Goal: Task Accomplishment & Management: Use online tool/utility

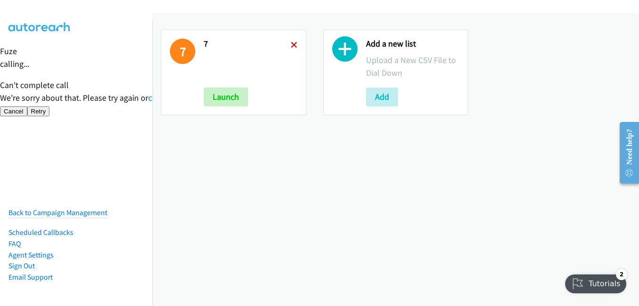
click at [291, 47] on icon at bounding box center [294, 45] width 7 height 7
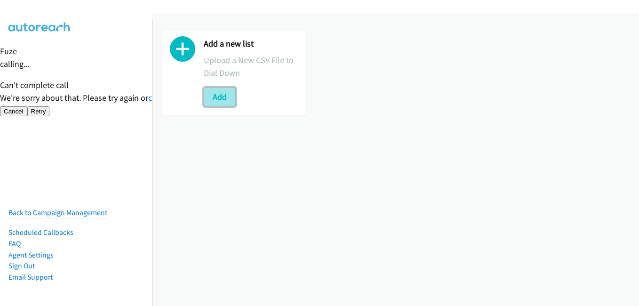
click at [229, 99] on button "Add" at bounding box center [220, 97] width 32 height 19
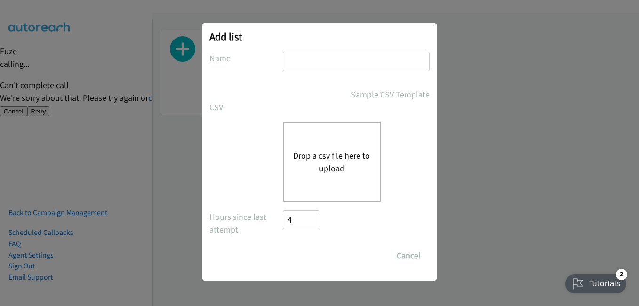
drag, startPoint x: 338, startPoint y: 67, endPoint x: 326, endPoint y: 166, distance: 99.1
click at [327, 169] on button "Drop a csv file here to upload" at bounding box center [331, 161] width 77 height 25
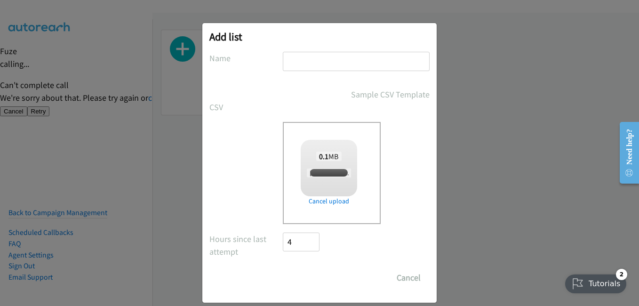
checkbox input "true"
click at [347, 65] on input "text" at bounding box center [356, 61] width 147 height 19
click at [312, 273] on input "Save List" at bounding box center [307, 277] width 49 height 19
click at [378, 68] on input "text" at bounding box center [356, 61] width 147 height 19
type input "1"
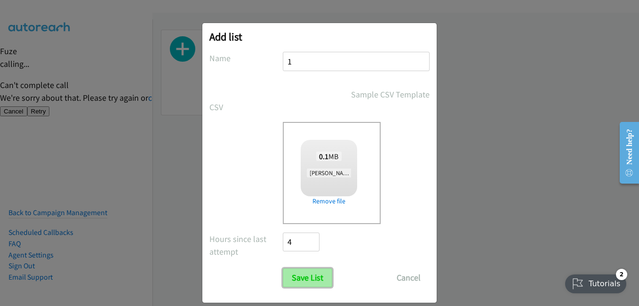
click at [301, 277] on input "Save List" at bounding box center [307, 277] width 49 height 19
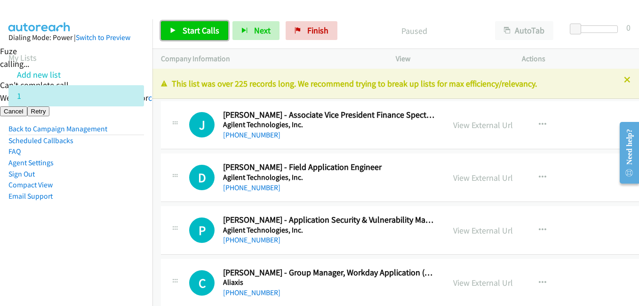
click at [210, 33] on span "Start Calls" at bounding box center [201, 30] width 37 height 11
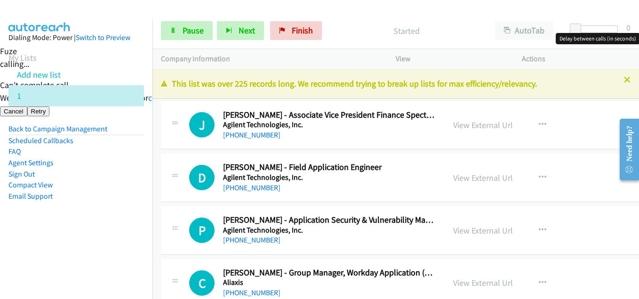
click at [588, 27] on div at bounding box center [596, 29] width 43 height 8
drag, startPoint x: 590, startPoint y: 27, endPoint x: 582, endPoint y: 29, distance: 8.2
click at [582, 29] on span at bounding box center [581, 29] width 11 height 11
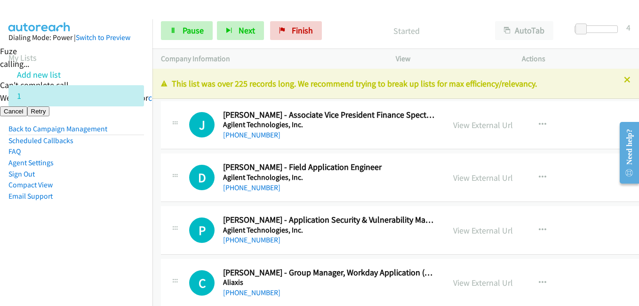
click at [78, 225] on aside "Dialing Mode: Power | Switch to Preview My Lists Add new list 1 Back to Campaig…" at bounding box center [76, 131] width 153 height 225
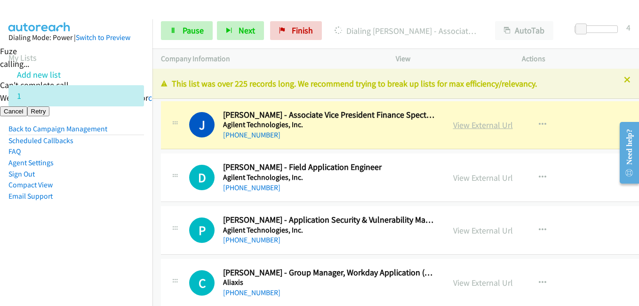
click at [478, 127] on link "View External Url" at bounding box center [483, 125] width 60 height 11
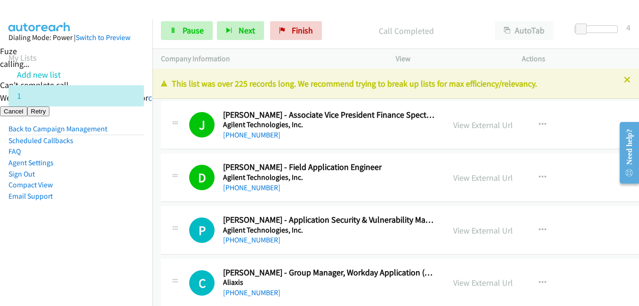
click at [126, 198] on li "Email Support" at bounding box center [76, 196] width 136 height 11
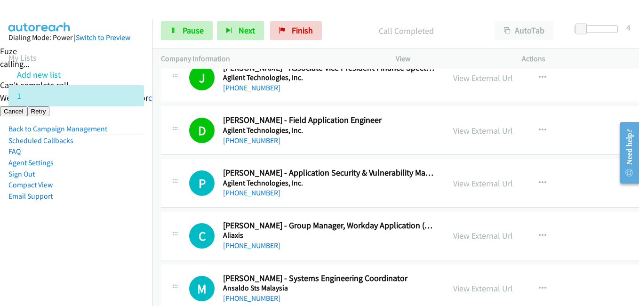
click at [126, 249] on nav "Dialing Mode: Power | Switch to Preview My Lists Add new list 1 Back to Campaig…" at bounding box center [76, 172] width 153 height 306
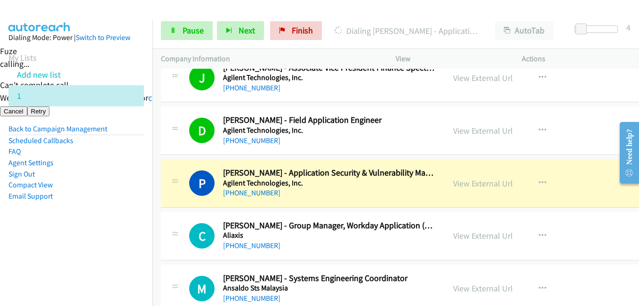
scroll to position [94, 0]
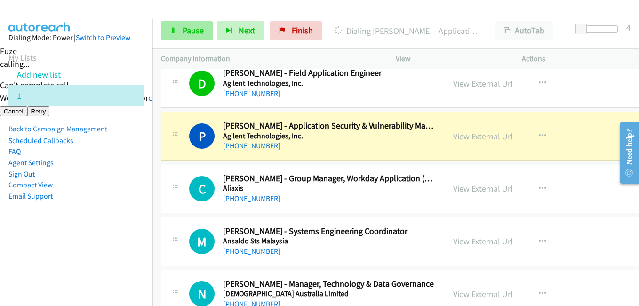
drag, startPoint x: 153, startPoint y: 196, endPoint x: 197, endPoint y: 29, distance: 172.9
click at [197, 29] on span "Pause" at bounding box center [193, 30] width 21 height 11
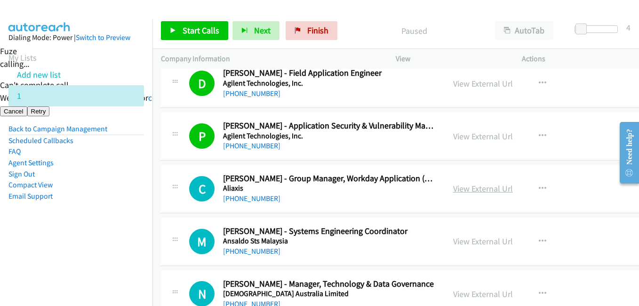
click at [483, 189] on link "View External Url" at bounding box center [483, 188] width 60 height 11
click at [193, 31] on span "Start Calls" at bounding box center [201, 30] width 37 height 11
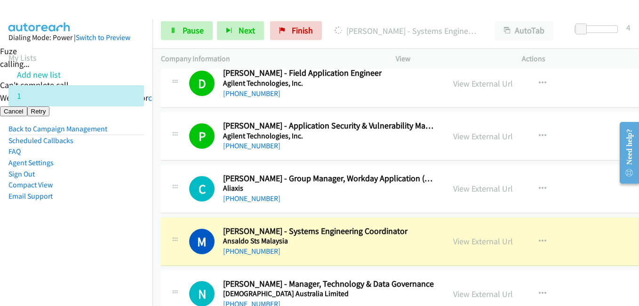
click at [86, 210] on aside "Dialing Mode: Power | Switch to Preview My Lists Add new list 1 Back to Campaig…" at bounding box center [76, 131] width 153 height 225
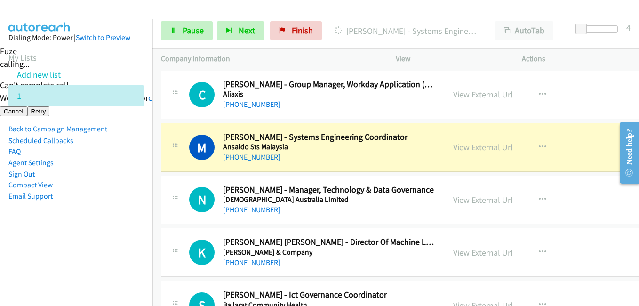
drag, startPoint x: 44, startPoint y: 268, endPoint x: 121, endPoint y: 253, distance: 78.7
click at [44, 268] on nav "Dialing Mode: Power | Switch to Preview My Lists Add new list 1 Back to Campaig…" at bounding box center [76, 172] width 153 height 306
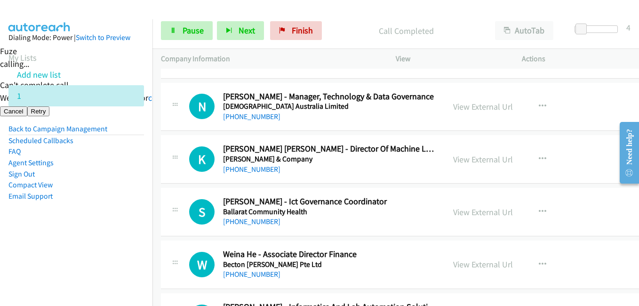
scroll to position [282, 0]
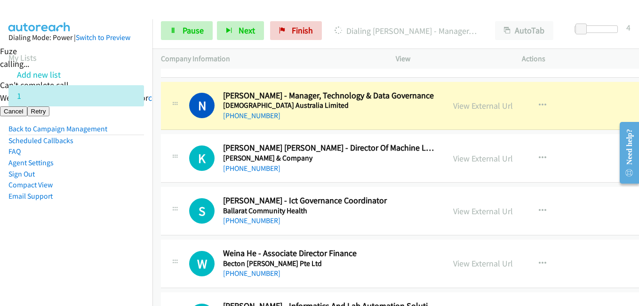
click at [141, 224] on aside "Dialing Mode: Power | Switch to Preview My Lists Add new list 1 Back to Campaig…" at bounding box center [76, 131] width 153 height 225
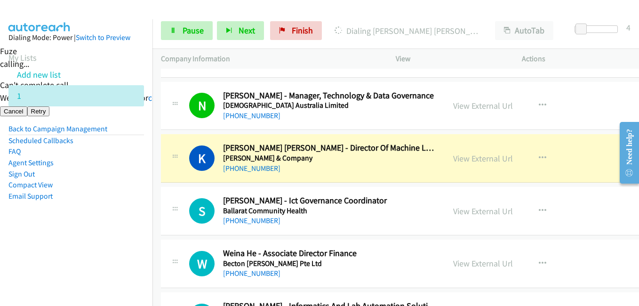
click at [154, 239] on td "W Callback Scheduled Weina He - Associate Director Finance Becton Dickinson Pte…" at bounding box center [428, 264] width 550 height 53
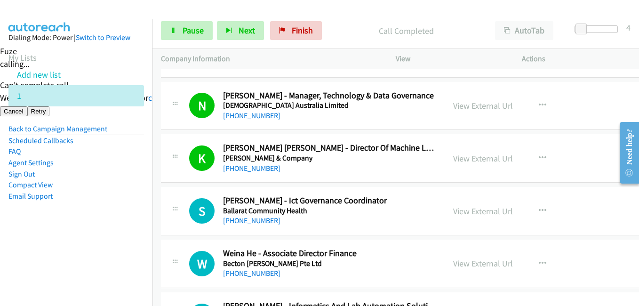
scroll to position [330, 0]
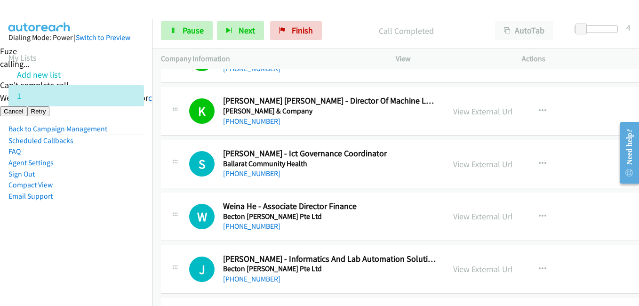
click at [112, 206] on aside "Dialing Mode: Power | Switch to Preview My Lists Add new list 1 Back to Campaig…" at bounding box center [76, 131] width 153 height 225
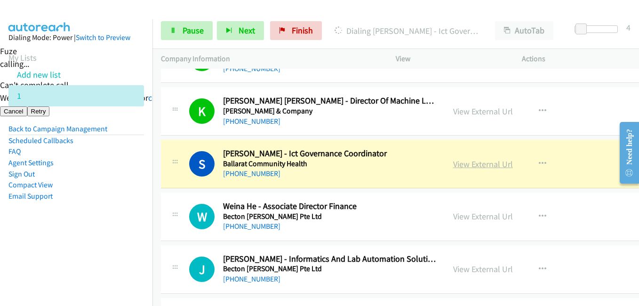
click at [497, 164] on link "View External Url" at bounding box center [483, 164] width 60 height 11
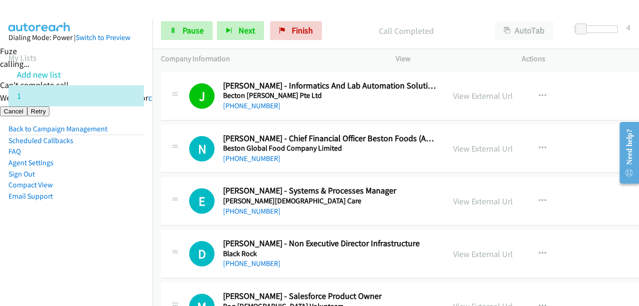
scroll to position [565, 0]
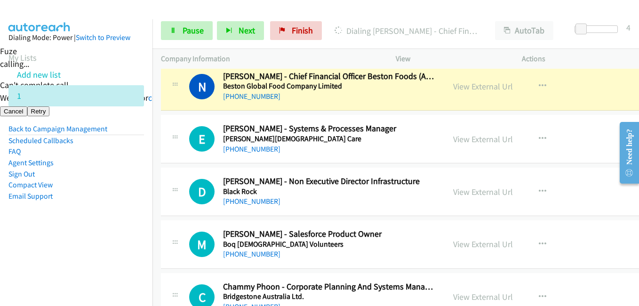
drag, startPoint x: 86, startPoint y: 232, endPoint x: 196, endPoint y: 230, distance: 110.2
click at [86, 233] on aside "Dialing Mode: Power | Switch to Preview My Lists Add new list 1 Back to Campaig…" at bounding box center [76, 131] width 153 height 225
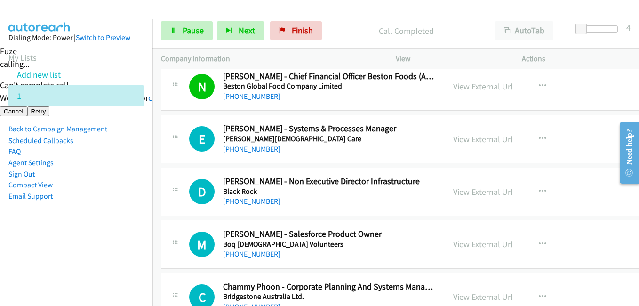
drag, startPoint x: 96, startPoint y: 251, endPoint x: 193, endPoint y: 249, distance: 97.5
click at [96, 251] on nav "Dialing Mode: Power | Switch to Preview My Lists Add new list 1 Back to Campaig…" at bounding box center [76, 172] width 153 height 306
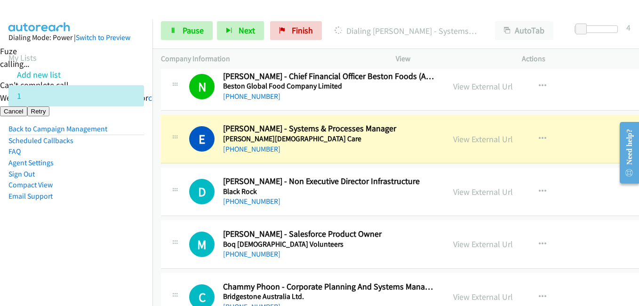
click at [134, 202] on aside "Dialing Mode: Power | Switch to Preview My Lists Add new list 1 Back to Campaig…" at bounding box center [76, 131] width 153 height 225
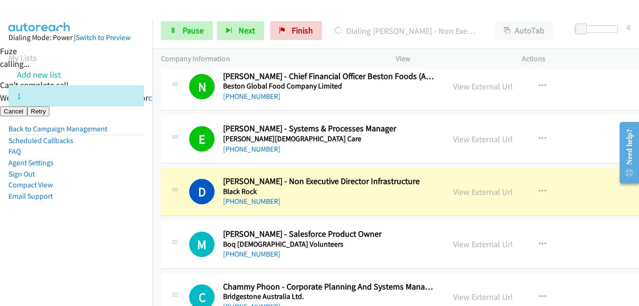
click at [134, 235] on aside "Dialing Mode: Power | Switch to Preview My Lists Add new list 1 Back to Campaig…" at bounding box center [76, 131] width 153 height 225
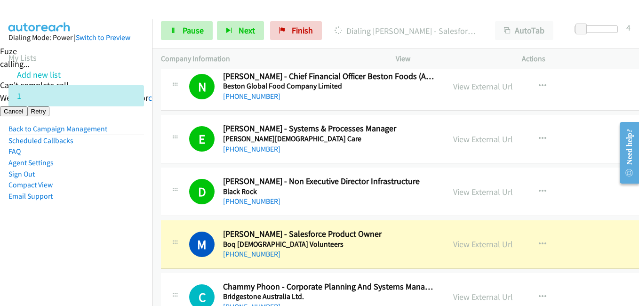
click at [105, 204] on aside "Dialing Mode: Power | Switch to Preview My Lists Add new list 1 Back to Campaig…" at bounding box center [76, 131] width 153 height 225
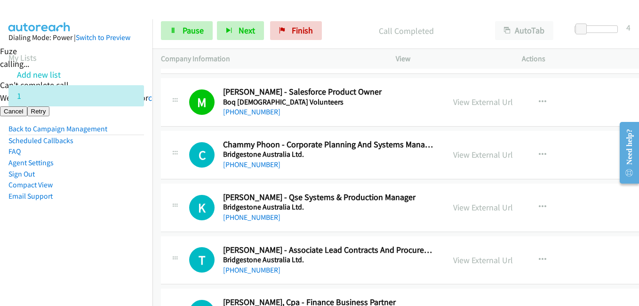
scroll to position [706, 0]
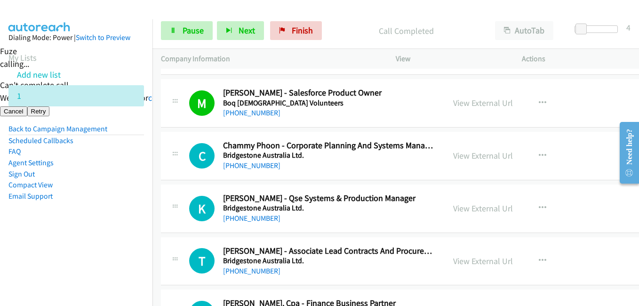
click at [103, 213] on aside "Dialing Mode: Power | Switch to Preview My Lists Add new list 1 Back to Campaig…" at bounding box center [76, 131] width 153 height 225
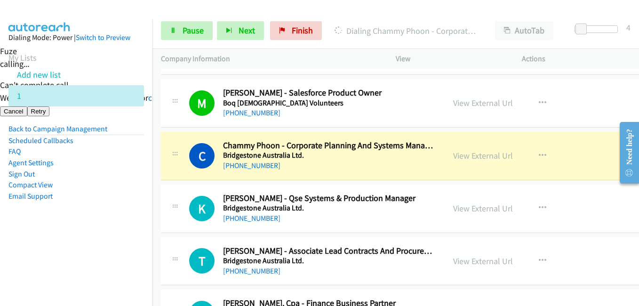
drag, startPoint x: 89, startPoint y: 213, endPoint x: 229, endPoint y: 213, distance: 139.8
click at [89, 213] on aside "Dialing Mode: Power | Switch to Preview My Lists Add new list 1 Back to Campaig…" at bounding box center [76, 131] width 153 height 225
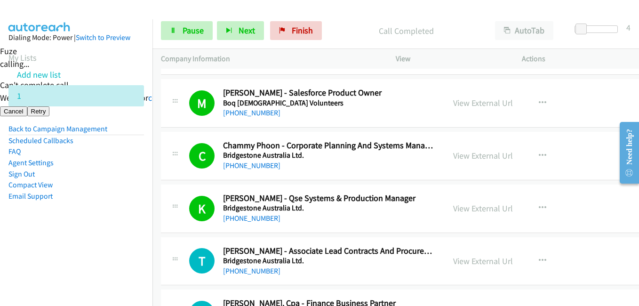
click at [61, 211] on aside "Dialing Mode: Power | Switch to Preview My Lists Add new list 1 Back to Campaig…" at bounding box center [76, 131] width 153 height 225
click at [122, 186] on li "Compact View" at bounding box center [76, 184] width 136 height 11
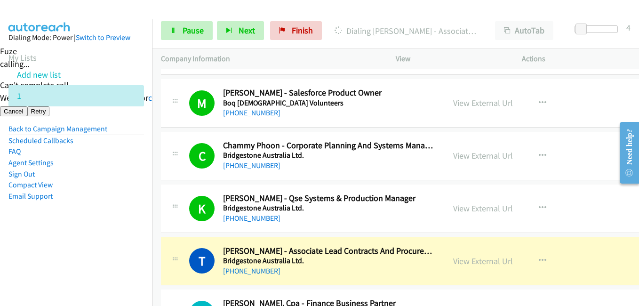
click at [130, 194] on li "Email Support" at bounding box center [76, 196] width 136 height 11
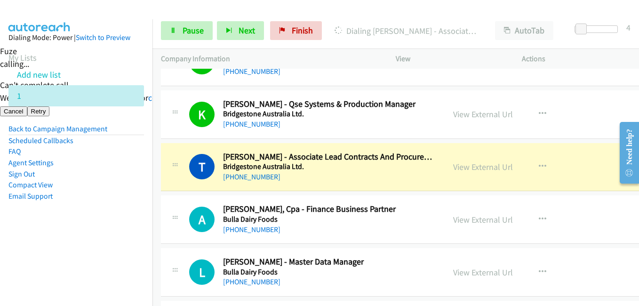
scroll to position [819, 0]
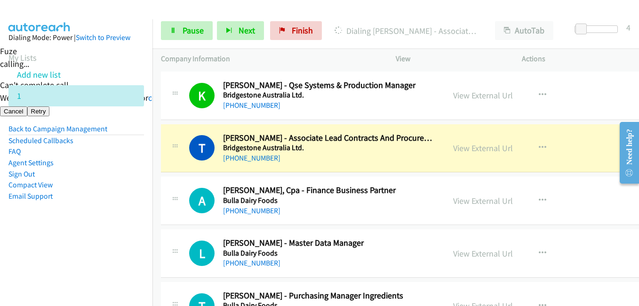
click at [99, 246] on nav "Dialing Mode: Power | Switch to Preview My Lists Add new list 1 Back to Campaig…" at bounding box center [76, 172] width 153 height 306
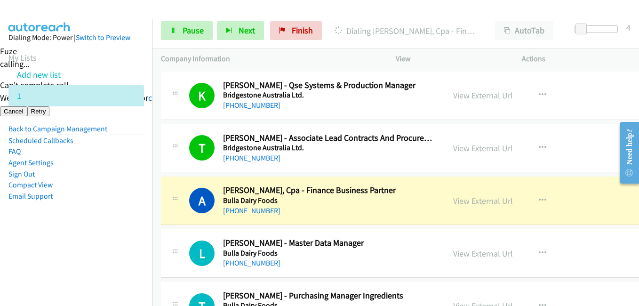
click at [106, 209] on aside "Dialing Mode: Power | Switch to Preview My Lists Add new list 1 Back to Campaig…" at bounding box center [76, 131] width 153 height 225
drag, startPoint x: 116, startPoint y: 238, endPoint x: 137, endPoint y: 238, distance: 20.7
click at [116, 238] on aside "Dialing Mode: Power | Switch to Preview My Lists Add new list 1 Back to Campaig…" at bounding box center [76, 131] width 153 height 225
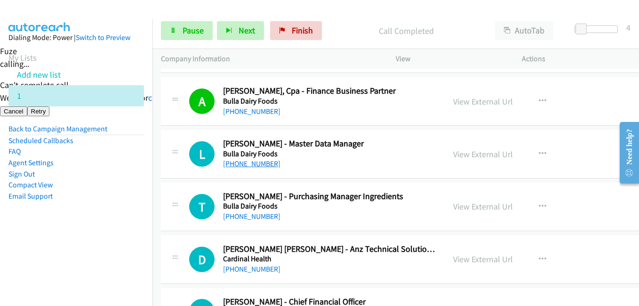
scroll to position [960, 0]
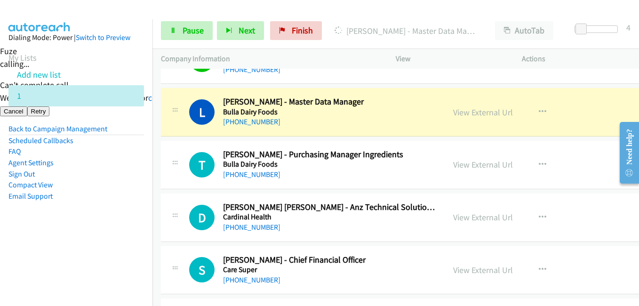
click at [130, 242] on aside "Dialing Mode: Power | Switch to Preview My Lists Add new list 1 Back to Campaig…" at bounding box center [76, 131] width 153 height 225
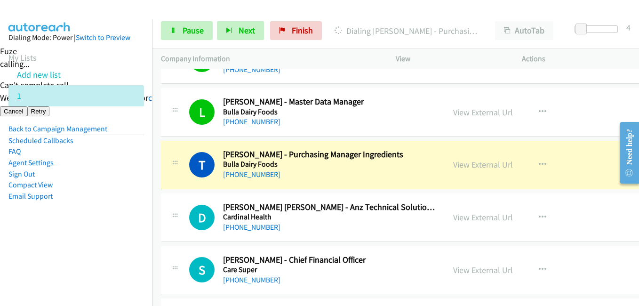
click at [118, 185] on li "Compact View" at bounding box center [76, 184] width 136 height 11
drag, startPoint x: 78, startPoint y: 232, endPoint x: 88, endPoint y: 225, distance: 11.9
click at [78, 232] on aside "Dialing Mode: Power | Switch to Preview My Lists Add new list 1 Back to Campaig…" at bounding box center [76, 131] width 153 height 225
click at [489, 167] on link "View External Url" at bounding box center [483, 164] width 60 height 11
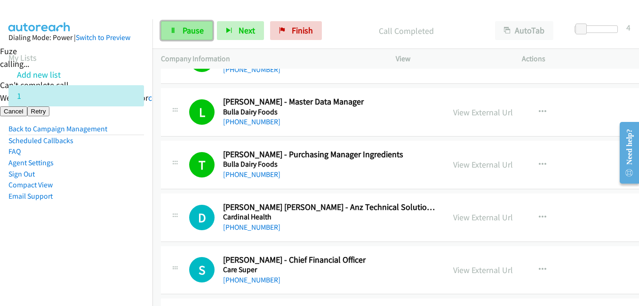
click at [189, 36] on link "Pause" at bounding box center [187, 30] width 52 height 19
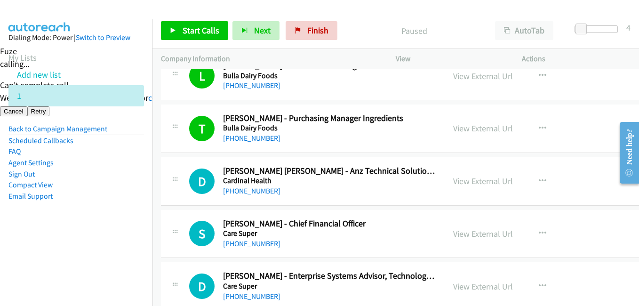
scroll to position [1007, 0]
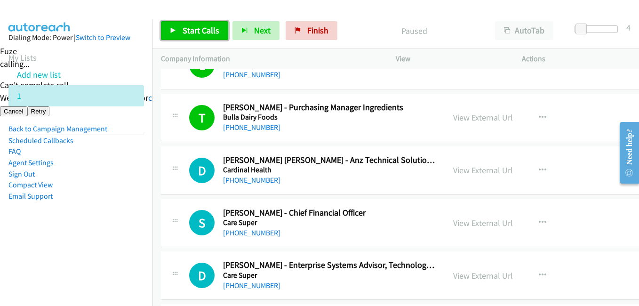
click at [196, 29] on span "Start Calls" at bounding box center [201, 30] width 37 height 11
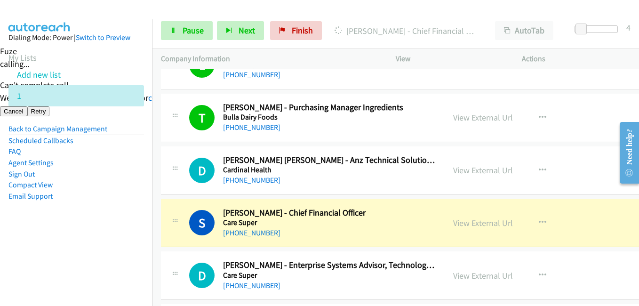
click at [127, 186] on li "Compact View" at bounding box center [76, 184] width 136 height 11
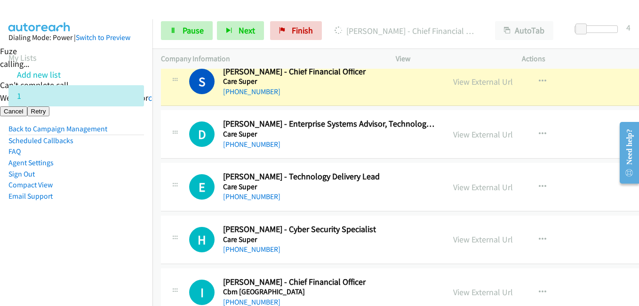
scroll to position [1101, 0]
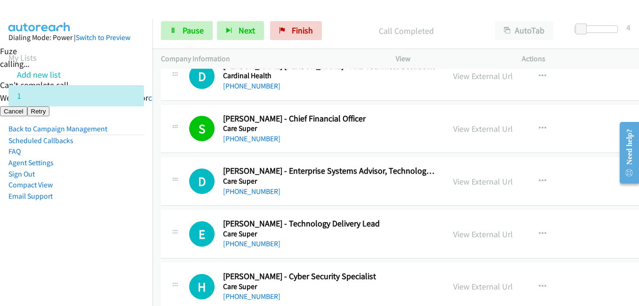
click at [127, 229] on aside "Dialing Mode: Power | Switch to Preview My Lists Add new list 1 Back to Campaig…" at bounding box center [76, 131] width 153 height 225
drag, startPoint x: 100, startPoint y: 191, endPoint x: 107, endPoint y: 191, distance: 7.1
click at [100, 191] on li "Email Support" at bounding box center [76, 196] width 136 height 11
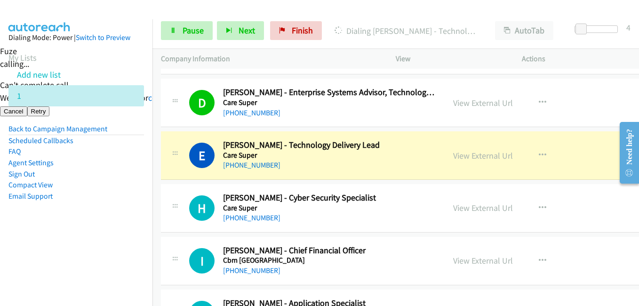
scroll to position [1243, 0]
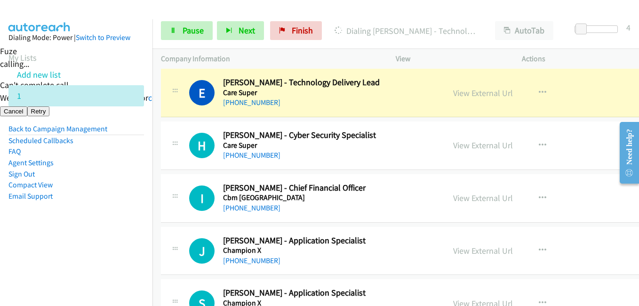
drag, startPoint x: 129, startPoint y: 209, endPoint x: 179, endPoint y: 206, distance: 50.5
click at [129, 209] on aside "Dialing Mode: Power | Switch to Preview My Lists Add new list 1 Back to Campaig…" at bounding box center [76, 131] width 153 height 225
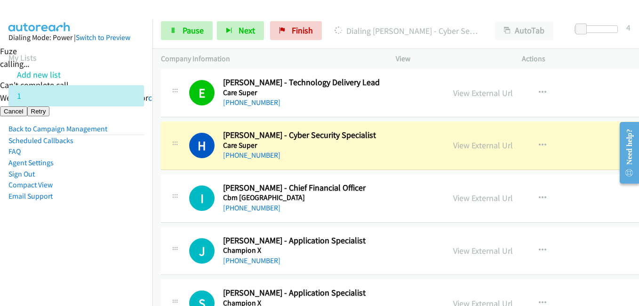
drag, startPoint x: 75, startPoint y: 249, endPoint x: 125, endPoint y: 241, distance: 50.4
click at [75, 249] on nav "Dialing Mode: Power | Switch to Preview My Lists Add new list 1 Back to Campaig…" at bounding box center [76, 172] width 153 height 306
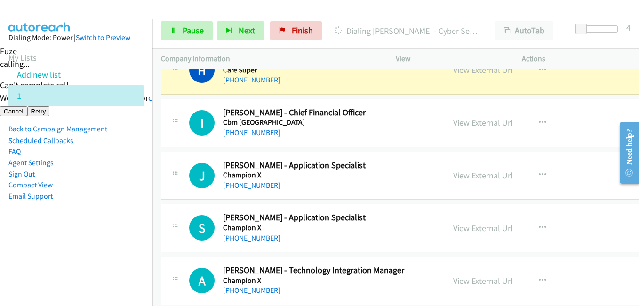
scroll to position [1337, 0]
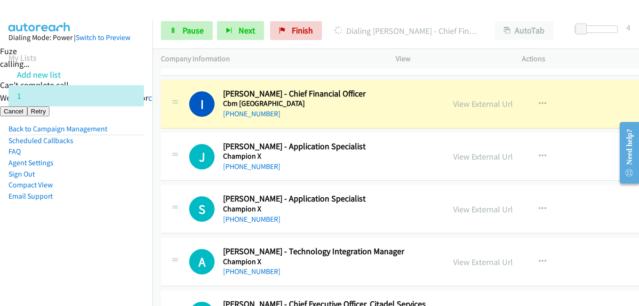
click at [58, 257] on nav "Dialing Mode: Power | Switch to Preview My Lists Add new list 1 Back to Campaig…" at bounding box center [76, 172] width 153 height 306
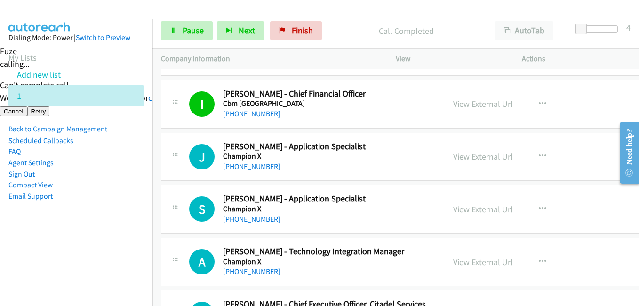
click at [119, 207] on aside "Dialing Mode: Power | Switch to Preview My Lists Add new list 1 Back to Campaig…" at bounding box center [76, 131] width 153 height 225
click at [109, 179] on li "Sign Out" at bounding box center [76, 174] width 136 height 11
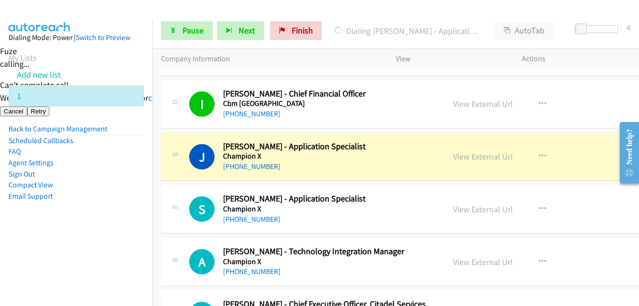
drag, startPoint x: 113, startPoint y: 239, endPoint x: 155, endPoint y: 222, distance: 44.6
click at [113, 239] on aside "Dialing Mode: Power | Switch to Preview My Lists Add new list 1 Back to Campaig…" at bounding box center [76, 131] width 153 height 225
drag, startPoint x: 113, startPoint y: 218, endPoint x: 241, endPoint y: 203, distance: 129.9
click at [113, 218] on aside "Dialing Mode: Power | Switch to Preview My Lists Add new list 1 Back to Campaig…" at bounding box center [76, 131] width 153 height 225
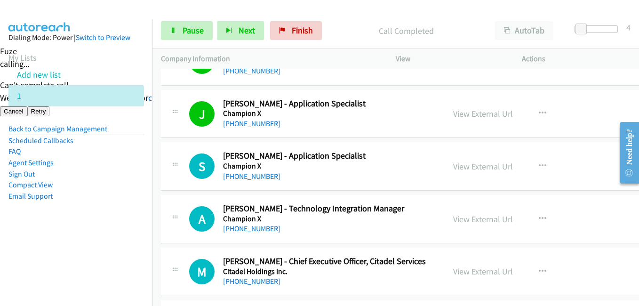
scroll to position [1384, 0]
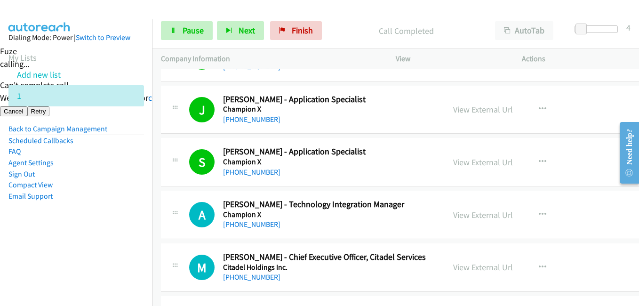
click at [116, 251] on nav "Dialing Mode: Power | Switch to Preview My Lists Add new list 1 Back to Campaig…" at bounding box center [76, 172] width 153 height 306
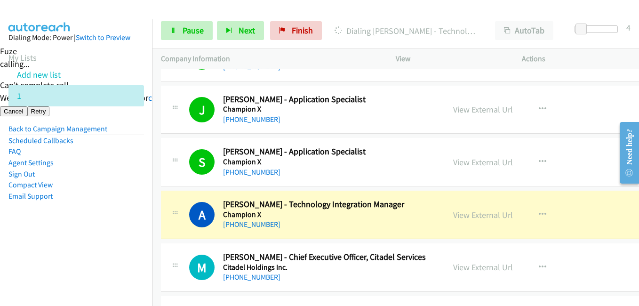
click at [77, 217] on aside "Dialing Mode: Power | Switch to Preview My Lists Add new list 1 Back to Campaig…" at bounding box center [76, 131] width 153 height 225
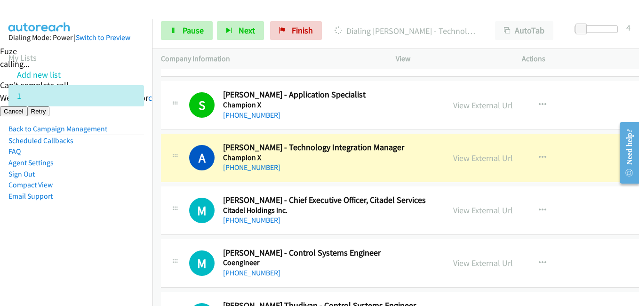
scroll to position [1431, 0]
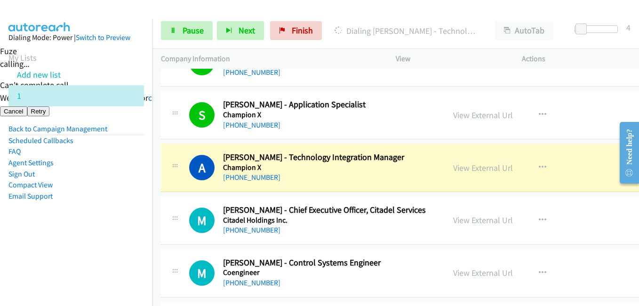
click at [108, 247] on nav "Dialing Mode: Power | Switch to Preview My Lists Add new list 1 Back to Campaig…" at bounding box center [76, 172] width 153 height 306
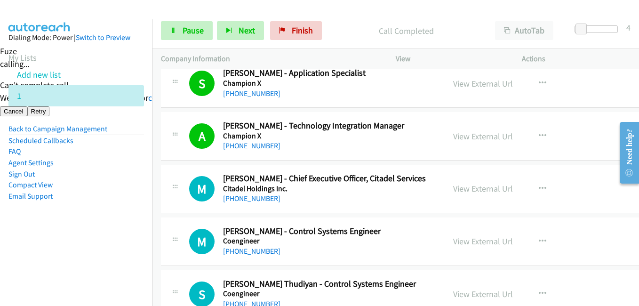
scroll to position [1478, 0]
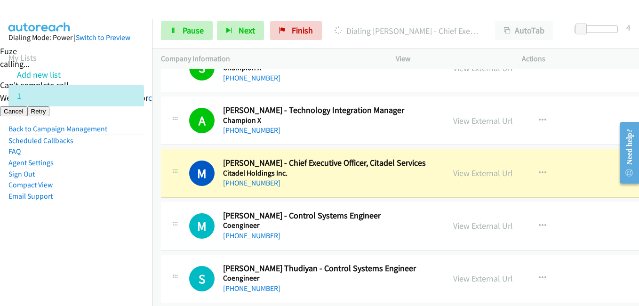
drag, startPoint x: 119, startPoint y: 184, endPoint x: 210, endPoint y: 174, distance: 92.3
click at [120, 184] on li "Compact View" at bounding box center [76, 184] width 136 height 11
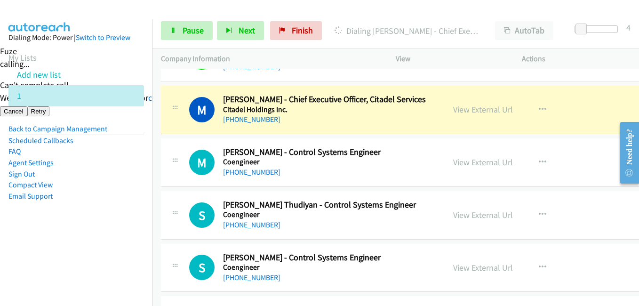
scroll to position [1525, 0]
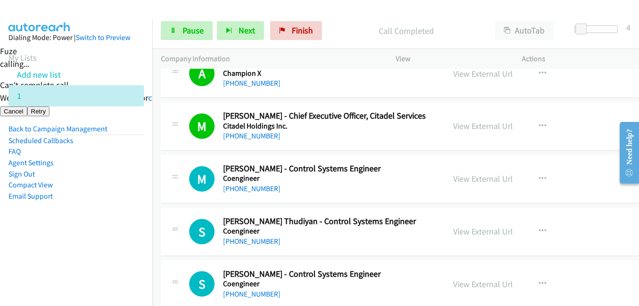
drag, startPoint x: 114, startPoint y: 219, endPoint x: 128, endPoint y: 218, distance: 13.7
click at [114, 219] on aside "Dialing Mode: Power | Switch to Preview My Lists Add new list 1 Back to Campaig…" at bounding box center [76, 131] width 153 height 225
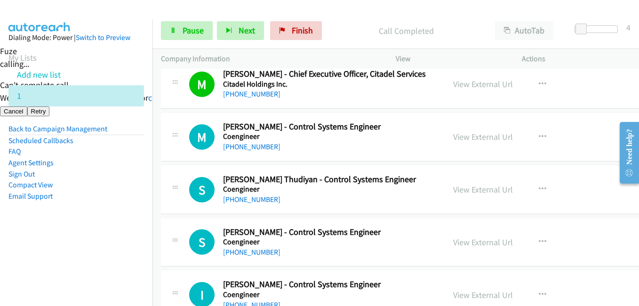
scroll to position [1572, 0]
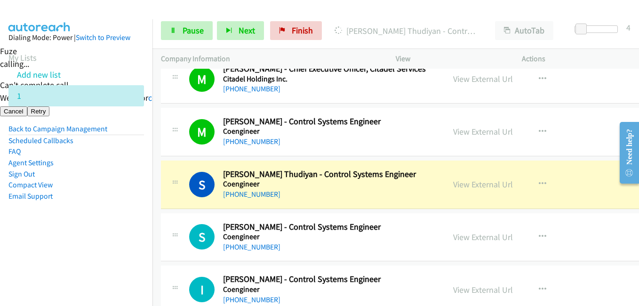
click at [87, 180] on li "Compact View" at bounding box center [76, 184] width 136 height 11
click at [178, 39] on link "Pause" at bounding box center [187, 30] width 52 height 19
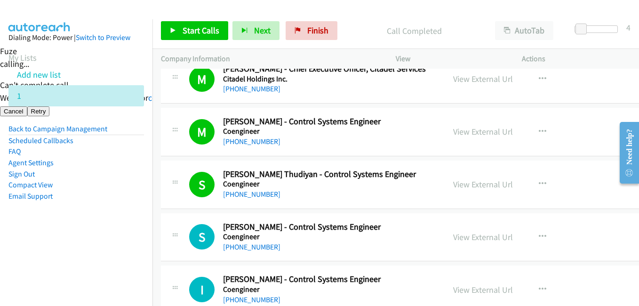
drag, startPoint x: 1, startPoint y: 256, endPoint x: 64, endPoint y: 253, distance: 62.7
click at [1, 256] on nav "Dialing Mode: Power | Switch to Preview My Lists Add new list 1 Back to Campaig…" at bounding box center [76, 172] width 153 height 306
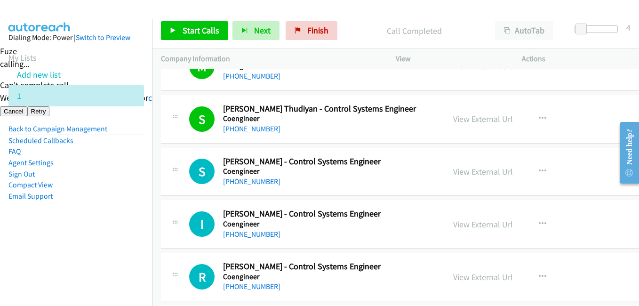
scroll to position [1666, 0]
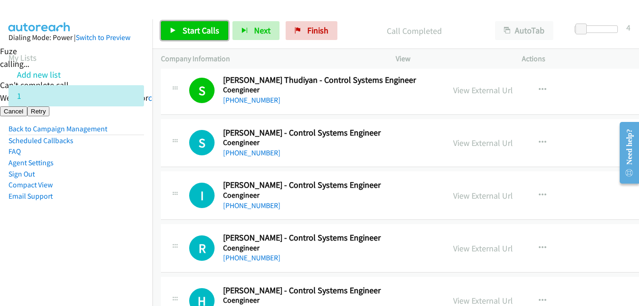
click at [190, 27] on span "Start Calls" at bounding box center [201, 30] width 37 height 11
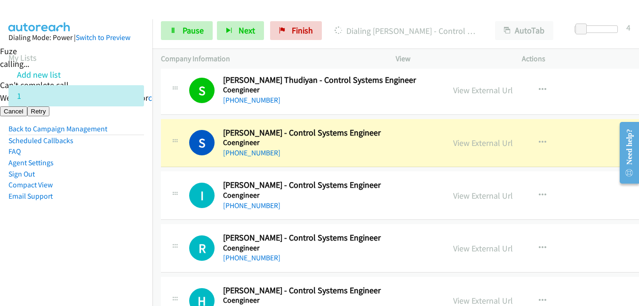
click at [154, 156] on td "S Callback Scheduled Sadeq Afrazi - Control Systems Engineer Coengineer Austral…" at bounding box center [428, 143] width 550 height 53
drag, startPoint x: 73, startPoint y: 241, endPoint x: 161, endPoint y: 221, distance: 90.3
click at [74, 241] on aside "Dialing Mode: Power | Switch to Preview My Lists Add new list 1 Back to Campaig…" at bounding box center [76, 131] width 153 height 225
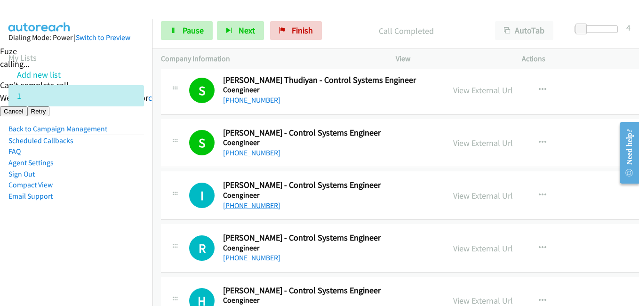
scroll to position [1761, 0]
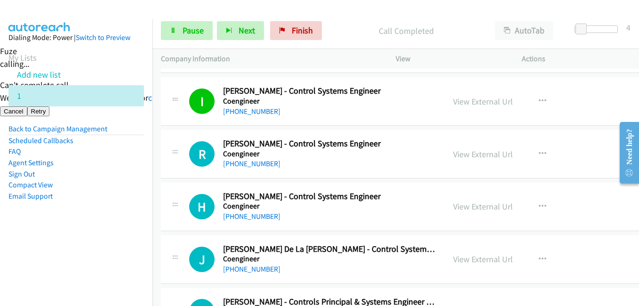
click at [115, 211] on aside "Dialing Mode: Power | Switch to Preview My Lists Add new list 1 Back to Campaig…" at bounding box center [76, 131] width 153 height 225
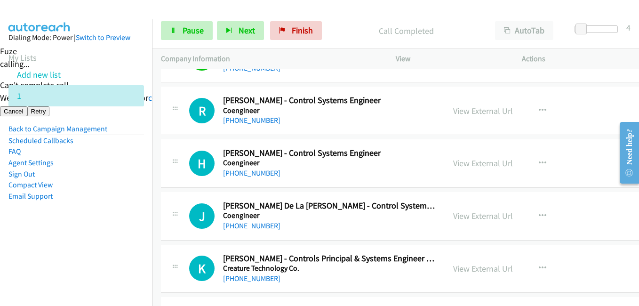
scroll to position [1808, 0]
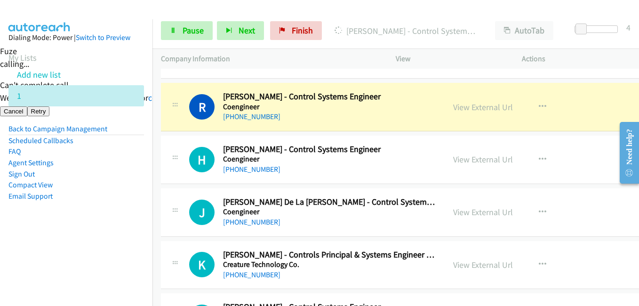
drag, startPoint x: 121, startPoint y: 216, endPoint x: 257, endPoint y: 192, distance: 138.1
click at [121, 215] on aside "Dialing Mode: Power | Switch to Preview My Lists Add new list 1 Back to Campaig…" at bounding box center [76, 131] width 153 height 225
click at [192, 33] on span "Pause" at bounding box center [193, 30] width 21 height 11
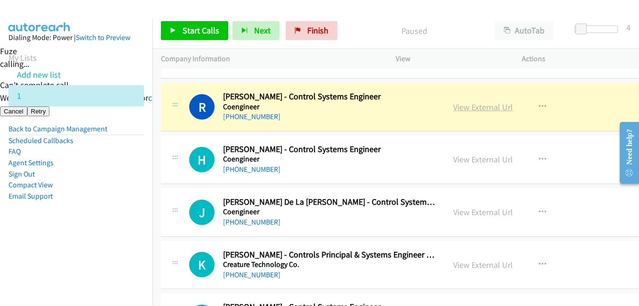
click at [477, 108] on link "View External Url" at bounding box center [483, 107] width 60 height 11
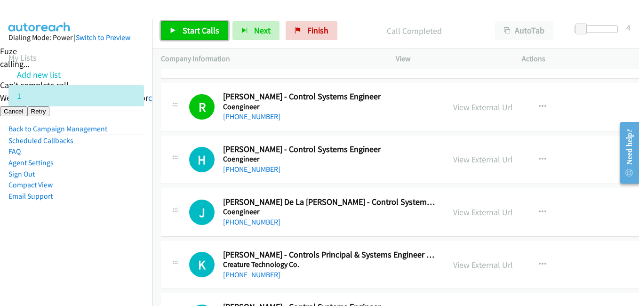
click at [210, 32] on span "Start Calls" at bounding box center [201, 30] width 37 height 11
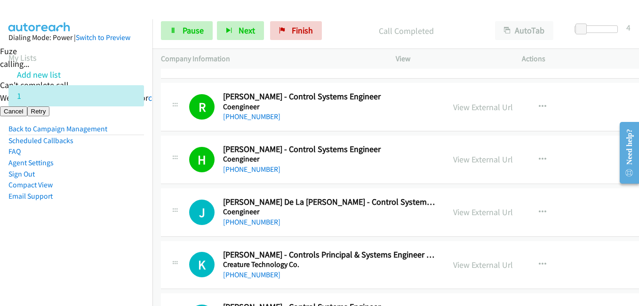
click at [92, 214] on aside "Dialing Mode: Power | Switch to Preview My Lists Add new list 1 Back to Campaig…" at bounding box center [76, 131] width 153 height 225
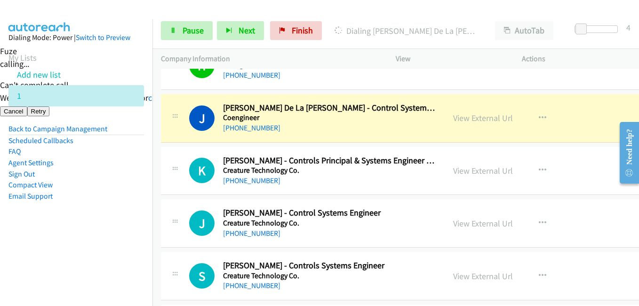
drag, startPoint x: 92, startPoint y: 251, endPoint x: 130, endPoint y: 249, distance: 38.2
click at [92, 251] on nav "Dialing Mode: Power | Switch to Preview My Lists Add new list 1 Back to Campaig…" at bounding box center [76, 172] width 153 height 306
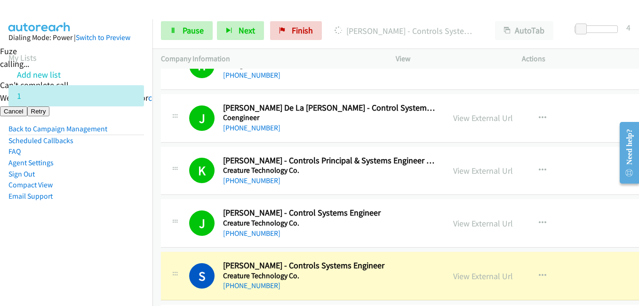
click at [75, 217] on aside "Dialing Mode: Power | Switch to Preview My Lists Add new list 1 Back to Campaig…" at bounding box center [76, 131] width 153 height 225
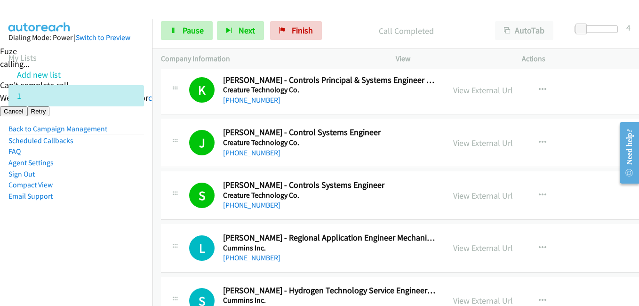
scroll to position [2043, 0]
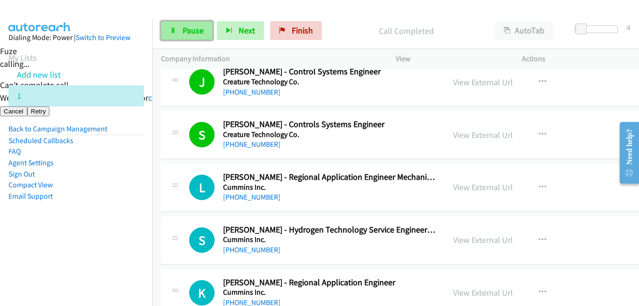
click at [199, 35] on span "Pause" at bounding box center [193, 30] width 21 height 11
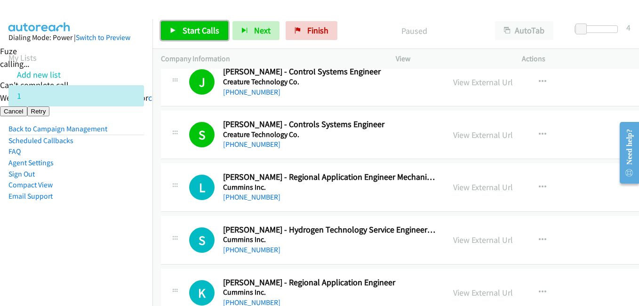
drag, startPoint x: 178, startPoint y: 34, endPoint x: 177, endPoint y: 24, distance: 10.5
click at [179, 34] on link "Start Calls" at bounding box center [194, 30] width 67 height 19
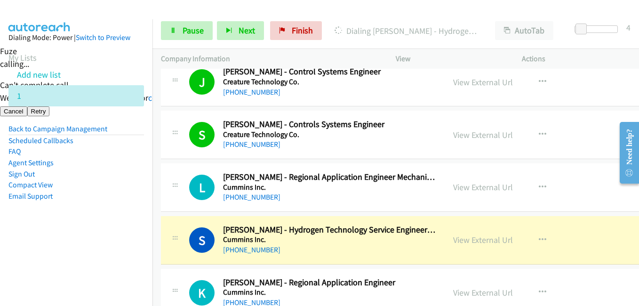
click at [86, 239] on aside "Dialing Mode: Power | Switch to Preview My Lists Add new list 1 Back to Campaig…" at bounding box center [76, 131] width 153 height 225
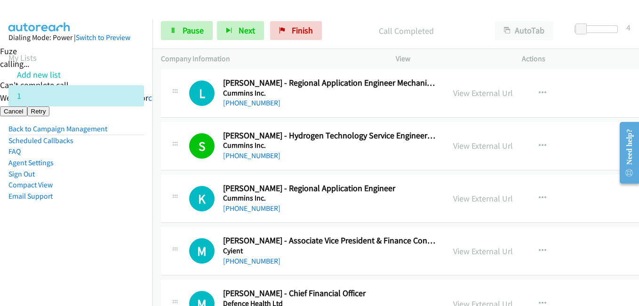
scroll to position [2231, 0]
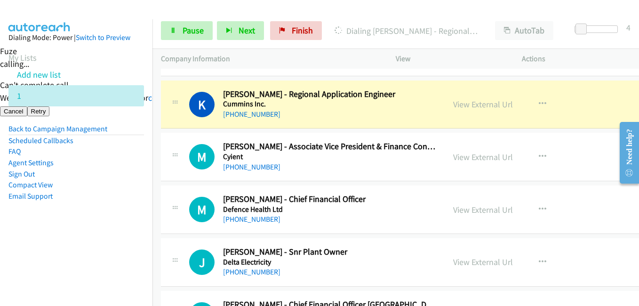
click at [118, 229] on aside "Dialing Mode: Power | Switch to Preview My Lists Add new list 1 Back to Campaig…" at bounding box center [76, 131] width 153 height 225
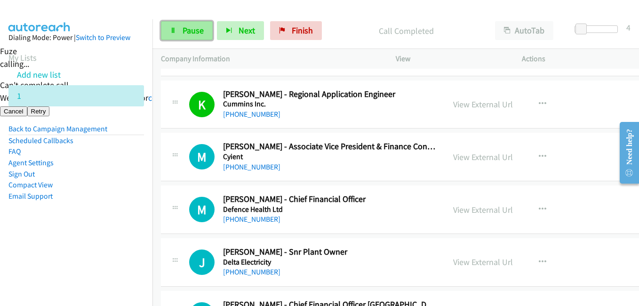
click at [191, 27] on span "Pause" at bounding box center [193, 30] width 21 height 11
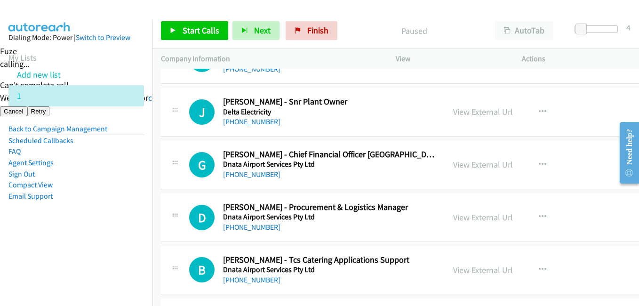
scroll to position [2372, 0]
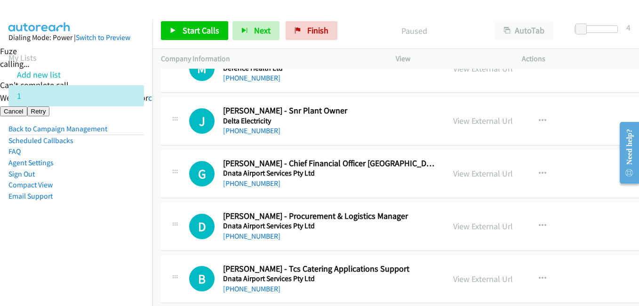
drag, startPoint x: 103, startPoint y: 227, endPoint x: 111, endPoint y: 227, distance: 8.0
click at [102, 227] on aside "Dialing Mode: Power | Switch to Preview My Lists Add new list 1 Back to Campaig…" at bounding box center [76, 131] width 153 height 225
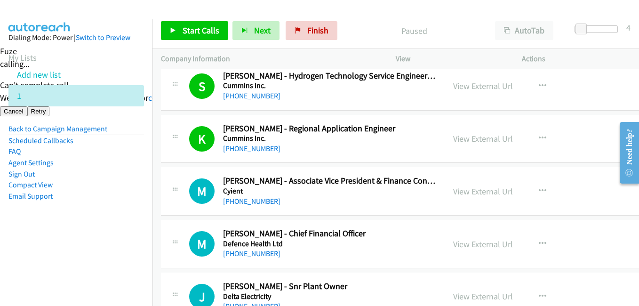
scroll to position [2203, 0]
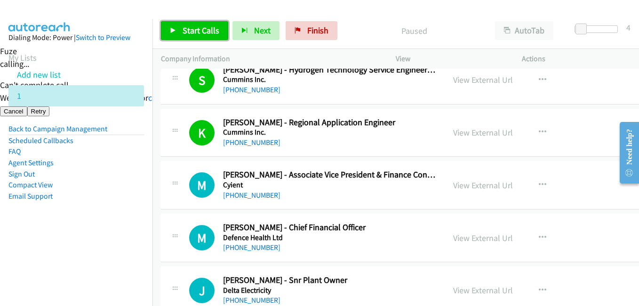
click at [208, 33] on span "Start Calls" at bounding box center [201, 30] width 37 height 11
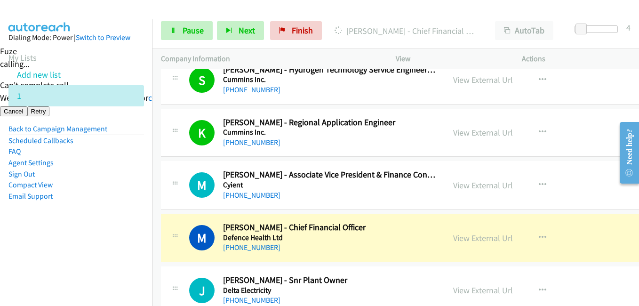
click at [121, 274] on nav "Dialing Mode: Power | Switch to Preview My Lists Add new list 1 Back to Campaig…" at bounding box center [76, 172] width 153 height 306
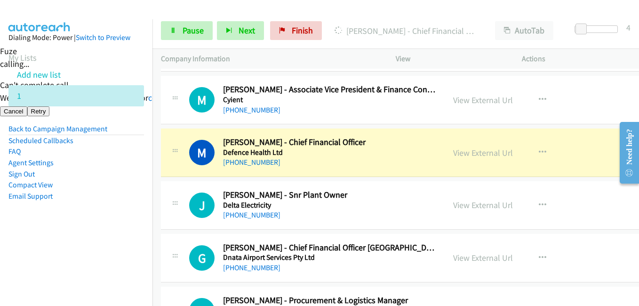
scroll to position [2344, 0]
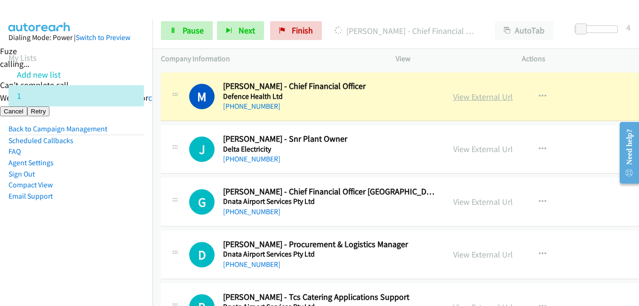
click at [496, 92] on link "View External Url" at bounding box center [483, 96] width 60 height 11
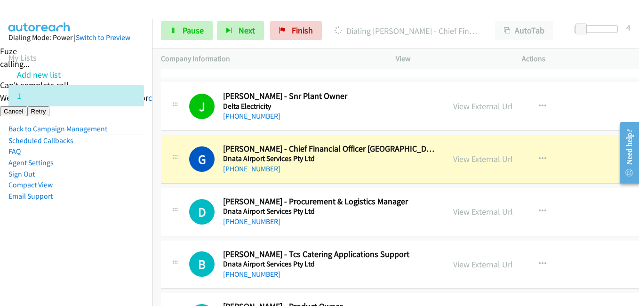
scroll to position [2438, 0]
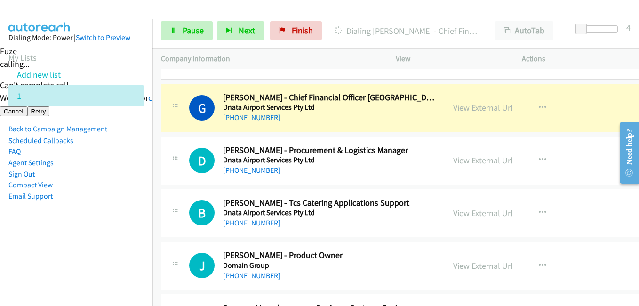
click at [135, 262] on nav "Dialing Mode: Power | Switch to Preview My Lists Add new list 1 Back to Campaig…" at bounding box center [76, 172] width 153 height 306
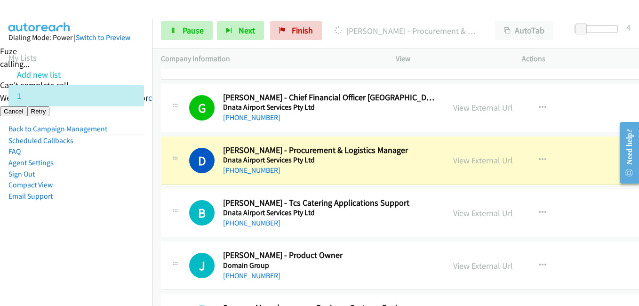
drag, startPoint x: 54, startPoint y: 246, endPoint x: 80, endPoint y: 248, distance: 25.9
click at [52, 246] on nav "Dialing Mode: Power | Switch to Preview My Lists Add new list 1 Back to Campaig…" at bounding box center [76, 172] width 153 height 306
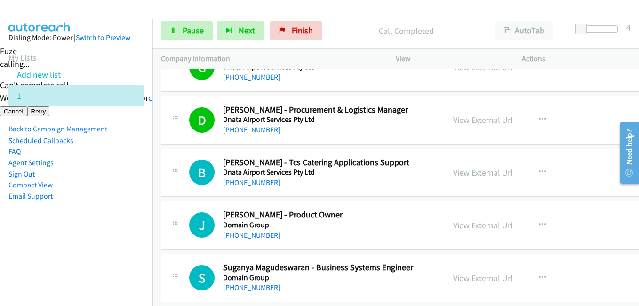
scroll to position [2533, 0]
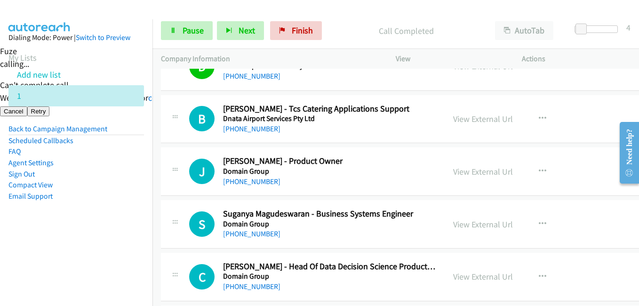
click at [85, 267] on nav "Dialing Mode: Power | Switch to Preview My Lists Add new list 1 Back to Campaig…" at bounding box center [76, 172] width 153 height 306
drag, startPoint x: 126, startPoint y: 237, endPoint x: 152, endPoint y: 237, distance: 25.9
click at [126, 237] on aside "Dialing Mode: Power | Switch to Preview My Lists Add new list 1 Back to Campaig…" at bounding box center [76, 131] width 153 height 225
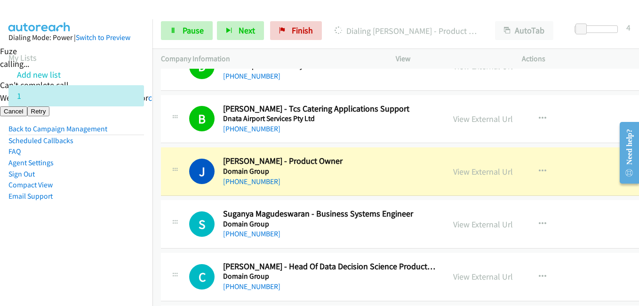
click at [65, 258] on nav "Dialing Mode: Power | Switch to Preview My Lists Add new list 1 Back to Campaig…" at bounding box center [76, 172] width 153 height 306
click at [141, 255] on nav "Dialing Mode: Power | Switch to Preview My Lists Add new list 1 Back to Campaig…" at bounding box center [76, 172] width 153 height 306
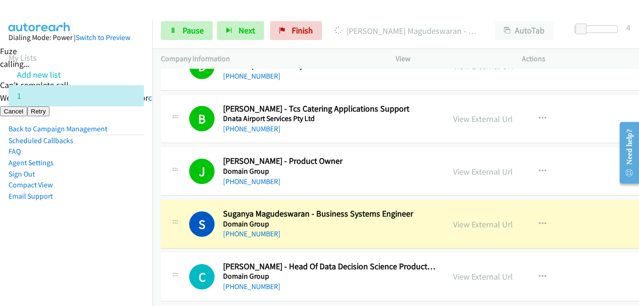
click at [128, 203] on aside "Dialing Mode: Power | Switch to Preview My Lists Add new list 1 Back to Campaig…" at bounding box center [76, 131] width 153 height 225
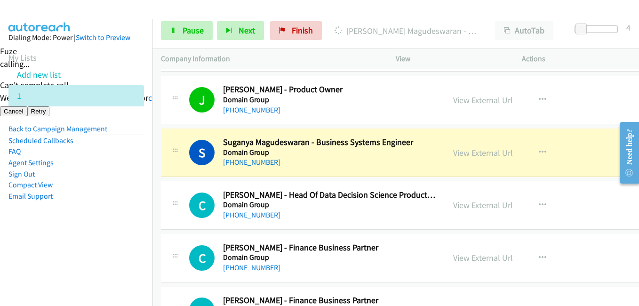
scroll to position [2627, 0]
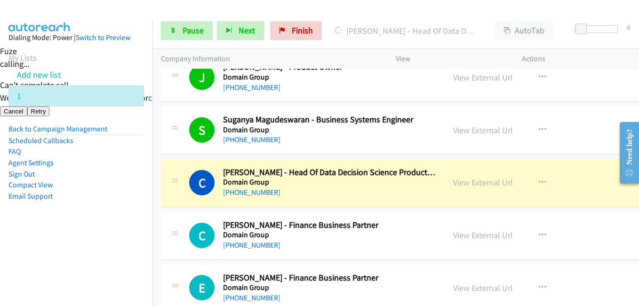
drag, startPoint x: 144, startPoint y: 249, endPoint x: 151, endPoint y: 248, distance: 6.7
click at [144, 249] on nav "Dialing Mode: Power | Switch to Preview My Lists Add new list 1 Back to Campaig…" at bounding box center [76, 172] width 153 height 306
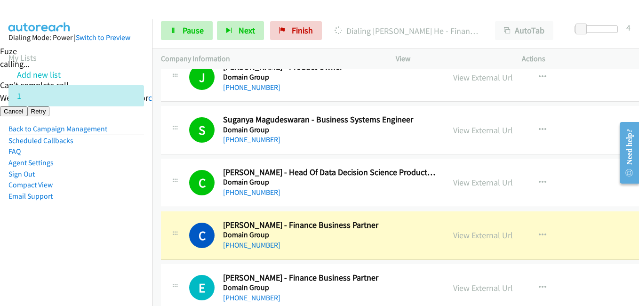
click at [120, 227] on aside "Dialing Mode: Power | Switch to Preview My Lists Add new list 1 Back to Campaig…" at bounding box center [76, 131] width 153 height 225
drag, startPoint x: 118, startPoint y: 248, endPoint x: 162, endPoint y: 247, distance: 43.8
click at [119, 248] on nav "Dialing Mode: Power | Switch to Preview My Lists Add new list 1 Back to Campaig…" at bounding box center [76, 172] width 153 height 306
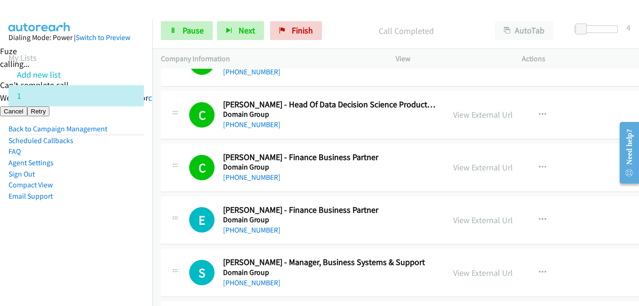
scroll to position [2768, 0]
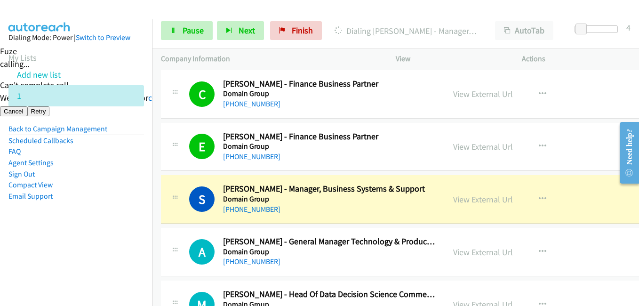
click at [92, 219] on aside "Dialing Mode: Power | Switch to Preview My Lists Add new list 1 Back to Campaig…" at bounding box center [76, 131] width 153 height 225
click at [101, 238] on aside "Dialing Mode: Power | Switch to Preview My Lists Add new list 1 Back to Campaig…" at bounding box center [76, 131] width 153 height 225
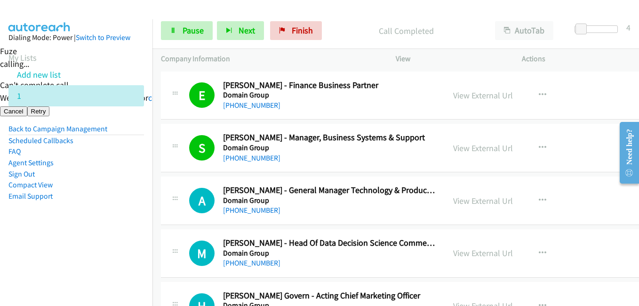
scroll to position [2909, 0]
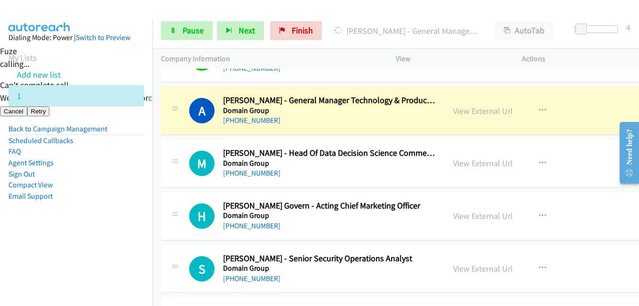
drag, startPoint x: 140, startPoint y: 169, endPoint x: 163, endPoint y: 164, distance: 23.6
click at [140, 169] on aside "Dialing Mode: Power | Switch to Preview My Lists Add new list 1 Back to Campaig…" at bounding box center [76, 131] width 153 height 225
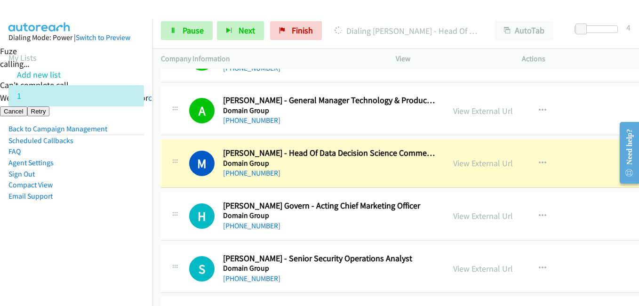
drag, startPoint x: 128, startPoint y: 215, endPoint x: 270, endPoint y: 193, distance: 143.7
click at [128, 215] on aside "Dialing Mode: Power | Switch to Preview My Lists Add new list 1 Back to Campaig…" at bounding box center [76, 131] width 153 height 225
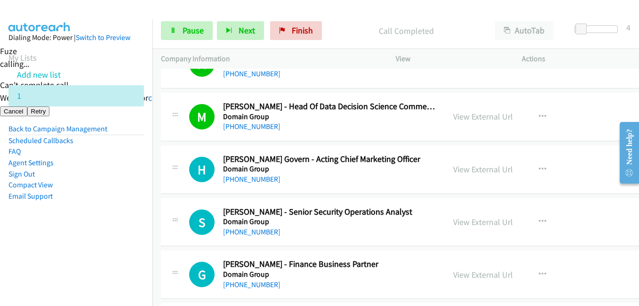
scroll to position [2956, 0]
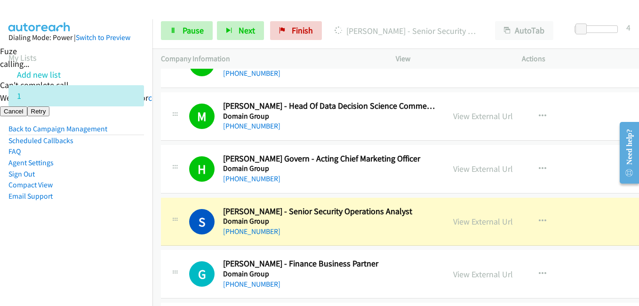
drag, startPoint x: 104, startPoint y: 229, endPoint x: 272, endPoint y: 222, distance: 168.2
click at [104, 229] on aside "Dialing Mode: Power | Switch to Preview My Lists Add new list 1 Back to Campaig…" at bounding box center [76, 131] width 153 height 225
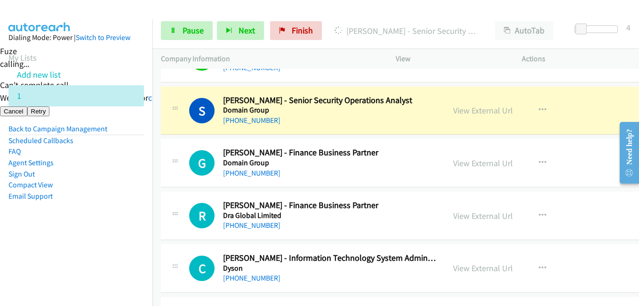
scroll to position [3050, 0]
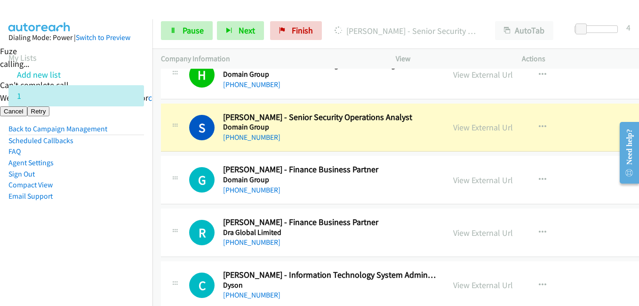
drag, startPoint x: 107, startPoint y: 236, endPoint x: 137, endPoint y: 231, distance: 29.7
click at [107, 236] on aside "Dialing Mode: Power | Switch to Preview My Lists Add new list 1 Back to Campaig…" at bounding box center [76, 131] width 153 height 225
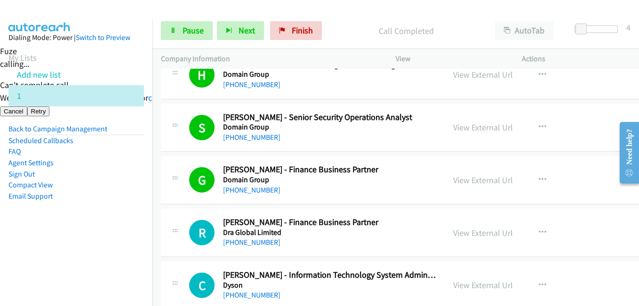
click at [111, 233] on aside "Dialing Mode: Power | Switch to Preview My Lists Add new list 1 Back to Campaig…" at bounding box center [76, 131] width 153 height 225
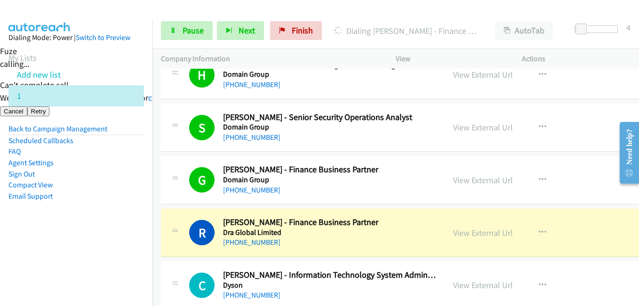
drag, startPoint x: 59, startPoint y: 241, endPoint x: 258, endPoint y: 216, distance: 200.8
click at [59, 241] on aside "Dialing Mode: Power | Switch to Preview My Lists Add new list 1 Back to Campaig…" at bounding box center [76, 131] width 153 height 225
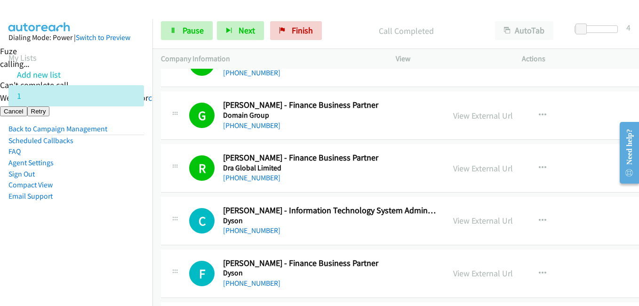
scroll to position [3144, 0]
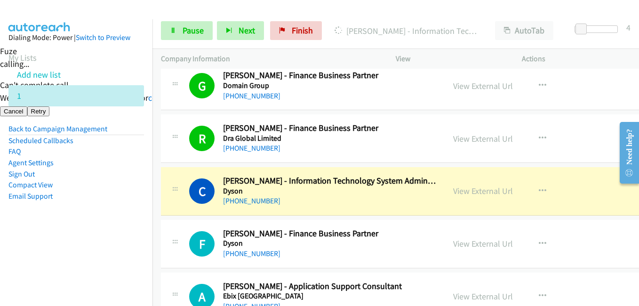
drag, startPoint x: 118, startPoint y: 261, endPoint x: 138, endPoint y: 187, distance: 76.5
click at [120, 254] on nav "Dialing Mode: Power | Switch to Preview My Lists Add new list 1 Back to Campaig…" at bounding box center [76, 172] width 153 height 306
click at [498, 191] on link "View External Url" at bounding box center [483, 190] width 60 height 11
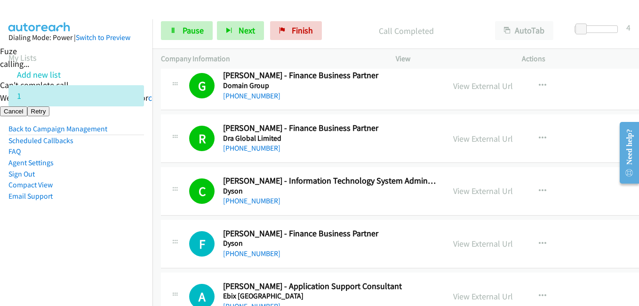
click at [122, 233] on aside "Dialing Mode: Power | Switch to Preview My Lists Add new list 1 Back to Campaig…" at bounding box center [76, 131] width 153 height 225
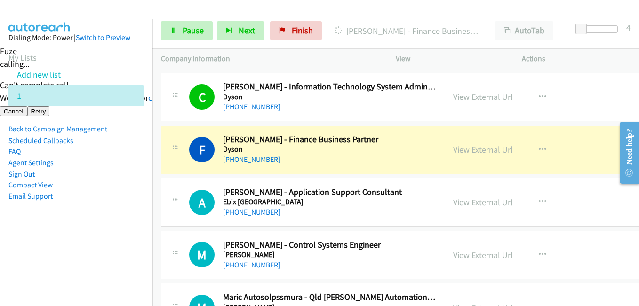
click at [490, 148] on link "View External Url" at bounding box center [483, 149] width 60 height 11
click at [196, 24] on link "Pause" at bounding box center [187, 30] width 52 height 19
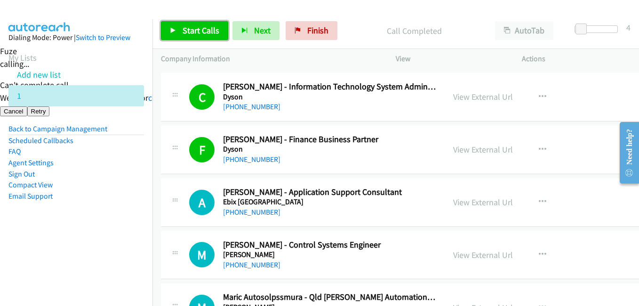
click at [194, 34] on span "Start Calls" at bounding box center [201, 30] width 37 height 11
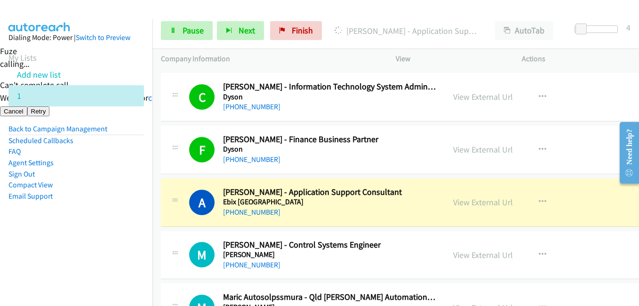
click at [54, 252] on nav "Dialing Mode: Power | Switch to Preview My Lists Add new list 1 Back to Campaig…" at bounding box center [76, 172] width 153 height 306
click at [195, 30] on span "Pause" at bounding box center [193, 30] width 21 height 11
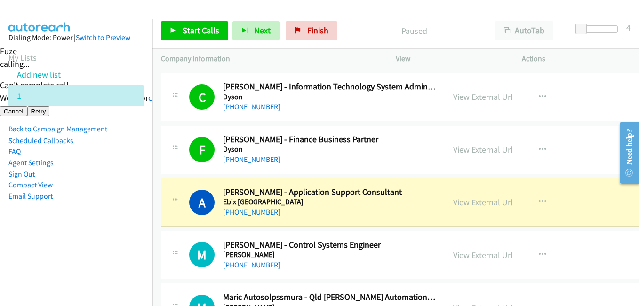
click at [482, 150] on link "View External Url" at bounding box center [483, 149] width 60 height 11
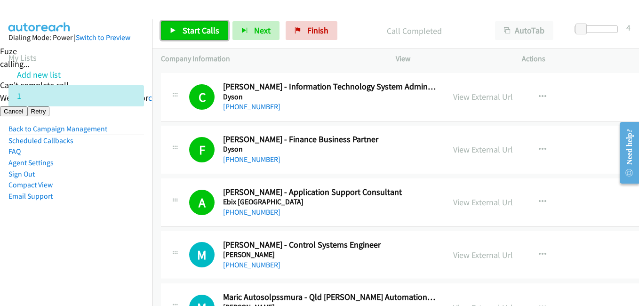
click at [184, 27] on span "Start Calls" at bounding box center [201, 30] width 37 height 11
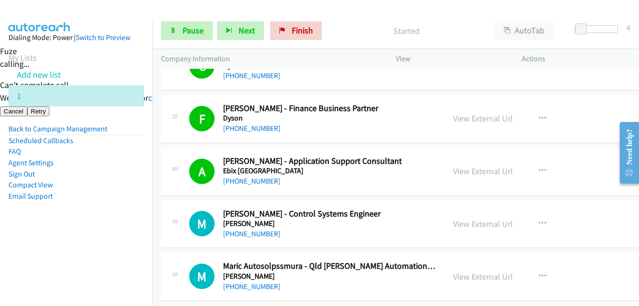
scroll to position [3286, 0]
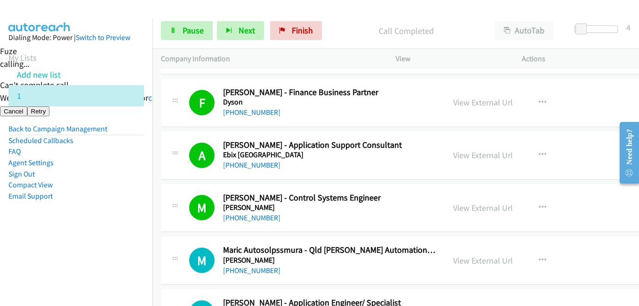
drag, startPoint x: 114, startPoint y: 226, endPoint x: 131, endPoint y: 226, distance: 17.0
click at [114, 226] on aside "Dialing Mode: Power | Switch to Preview My Lists Add new list 1 Back to Campaig…" at bounding box center [76, 131] width 153 height 225
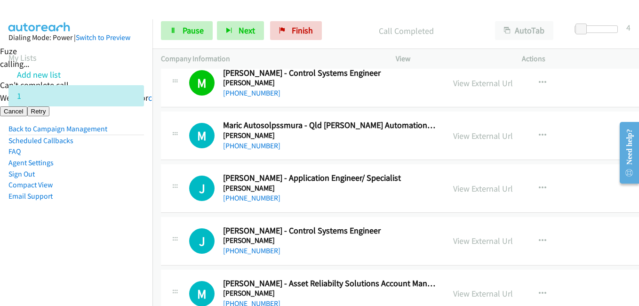
scroll to position [3427, 0]
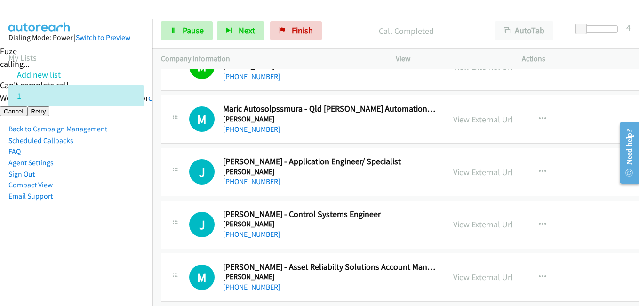
click at [111, 240] on aside "Dialing Mode: Power | Switch to Preview My Lists Add new list 1 Back to Campaig…" at bounding box center [76, 131] width 153 height 225
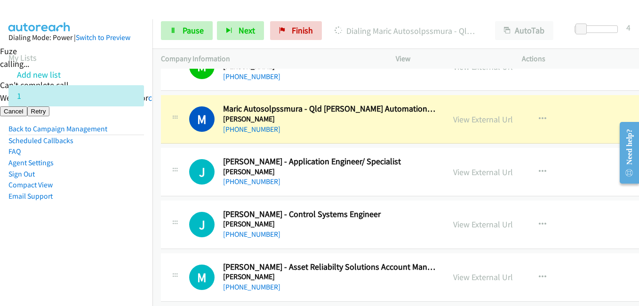
click at [103, 259] on nav "Dialing Mode: Power | Switch to Preview My Lists Add new list 1 Back to Campaig…" at bounding box center [76, 172] width 153 height 306
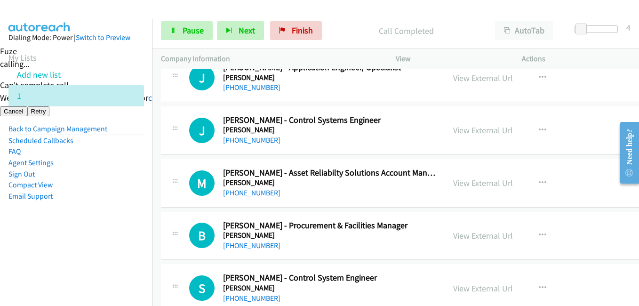
scroll to position [3474, 0]
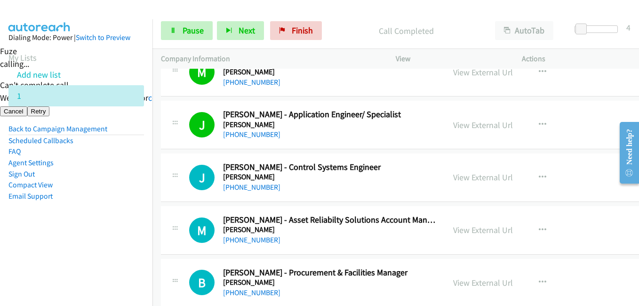
click at [145, 253] on nav "Dialing Mode: Power | Switch to Preview My Lists Add new list 1 Back to Campaig…" at bounding box center [76, 172] width 153 height 306
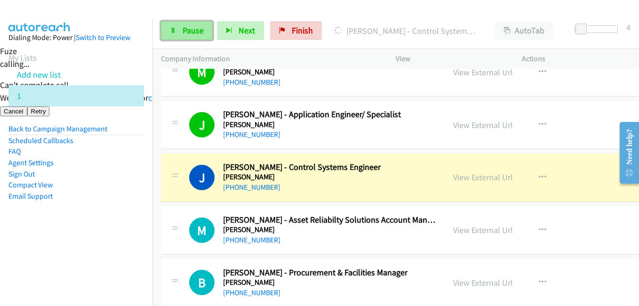
click at [202, 35] on span "Pause" at bounding box center [193, 30] width 21 height 11
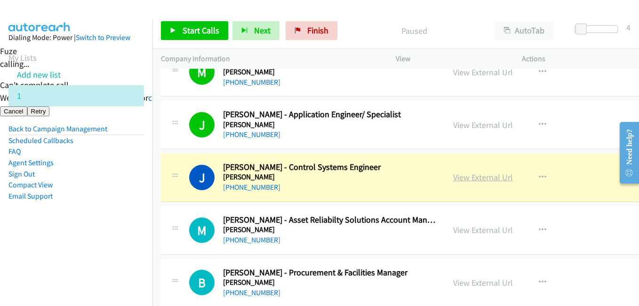
click at [508, 178] on link "View External Url" at bounding box center [483, 177] width 60 height 11
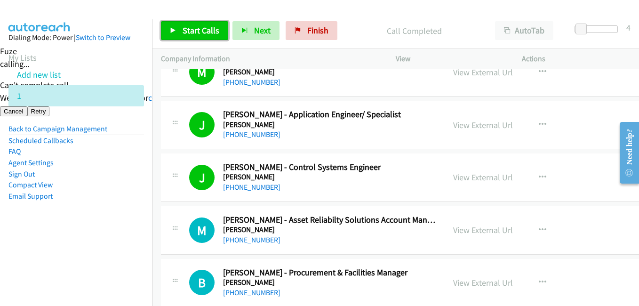
click at [192, 36] on link "Start Calls" at bounding box center [194, 30] width 67 height 19
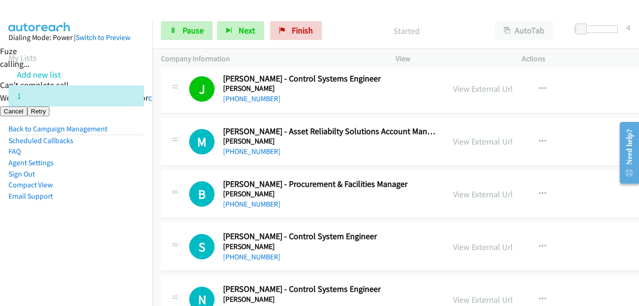
scroll to position [3568, 0]
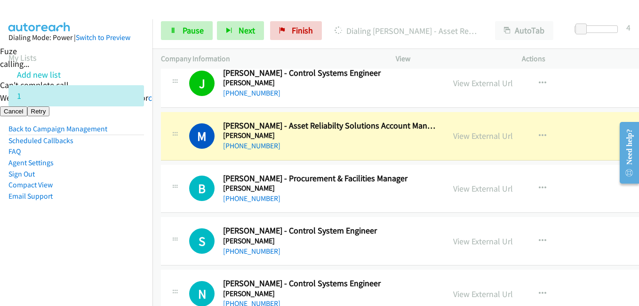
click at [79, 251] on nav "Dialing Mode: Power | Switch to Preview My Lists Add new list 1 Back to Campaig…" at bounding box center [76, 172] width 153 height 306
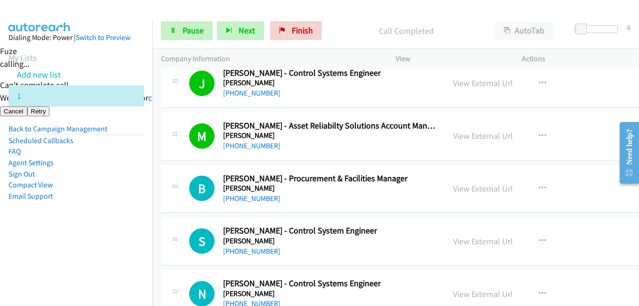
scroll to position [3615, 0]
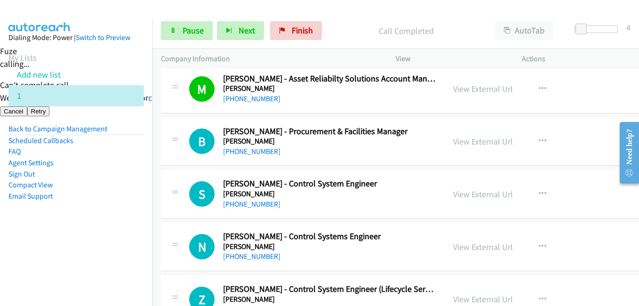
click at [136, 257] on nav "Dialing Mode: Power | Switch to Preview My Lists Add new list 1 Back to Campaig…" at bounding box center [76, 172] width 153 height 306
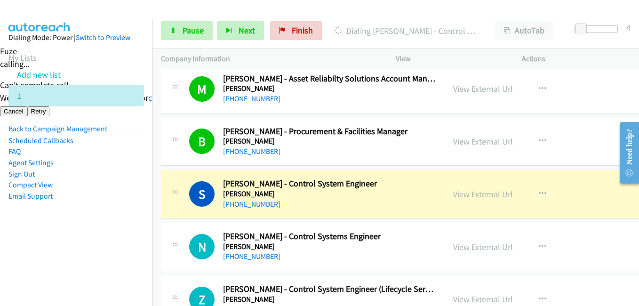
drag, startPoint x: 79, startPoint y: 257, endPoint x: 188, endPoint y: 240, distance: 110.0
click at [79, 257] on nav "Dialing Mode: Power | Switch to Preview My Lists Add new list 1 Back to Campaig…" at bounding box center [76, 172] width 153 height 306
click at [479, 194] on link "View External Url" at bounding box center [483, 194] width 60 height 11
click at [175, 26] on link "Pause" at bounding box center [187, 30] width 52 height 19
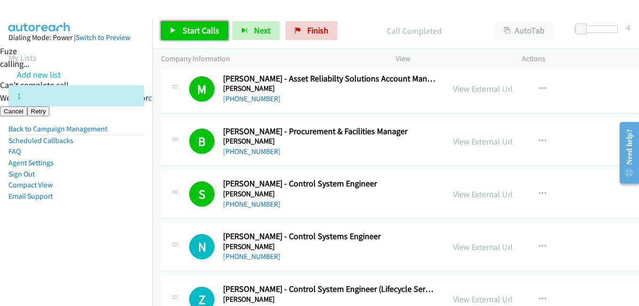
click at [215, 26] on span "Start Calls" at bounding box center [201, 30] width 37 height 11
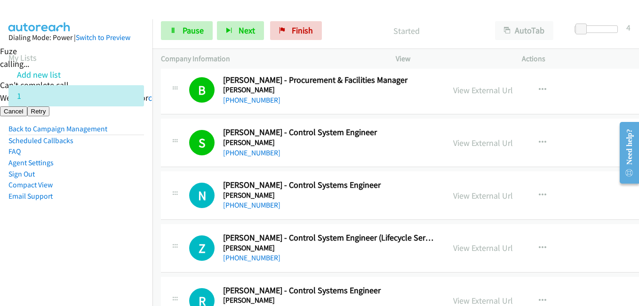
scroll to position [3709, 0]
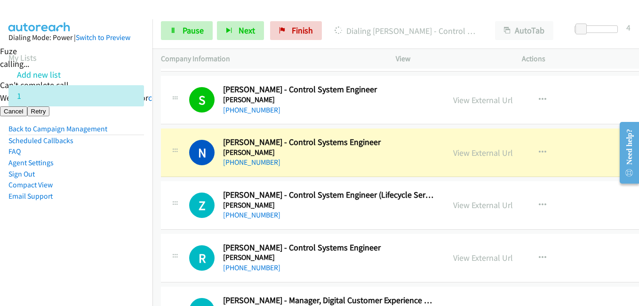
drag, startPoint x: 125, startPoint y: 174, endPoint x: 305, endPoint y: 168, distance: 179.9
click at [125, 174] on li "Sign Out" at bounding box center [76, 174] width 136 height 11
click at [79, 230] on aside "Dialing Mode: Power | Switch to Preview My Lists Add new list 1 Back to Campaig…" at bounding box center [76, 131] width 153 height 225
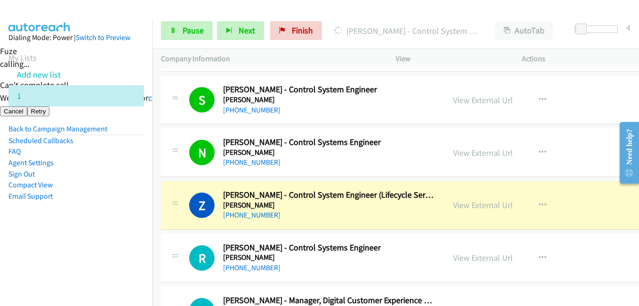
drag, startPoint x: 80, startPoint y: 224, endPoint x: 144, endPoint y: 194, distance: 70.6
click at [80, 224] on aside "Dialing Mode: Power | Switch to Preview My Lists Add new list 1 Back to Campaig…" at bounding box center [76, 131] width 153 height 225
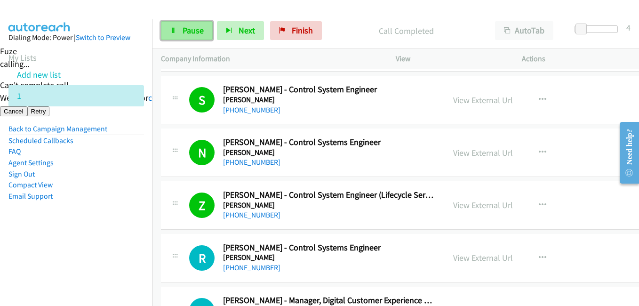
click at [190, 33] on span "Pause" at bounding box center [193, 30] width 21 height 11
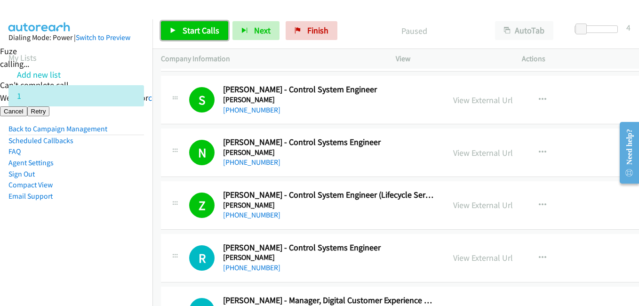
click at [214, 26] on span "Start Calls" at bounding box center [201, 30] width 37 height 11
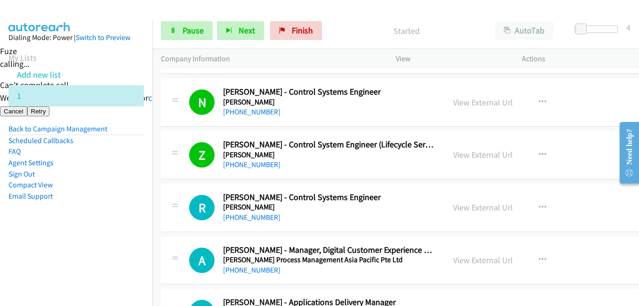
scroll to position [3803, 0]
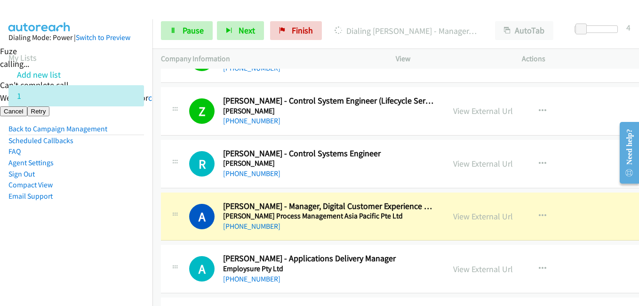
drag, startPoint x: 103, startPoint y: 211, endPoint x: 197, endPoint y: 209, distance: 93.7
click at [103, 210] on aside "Dialing Mode: Power | Switch to Preview My Lists Add new list 1 Back to Campaig…" at bounding box center [76, 131] width 153 height 225
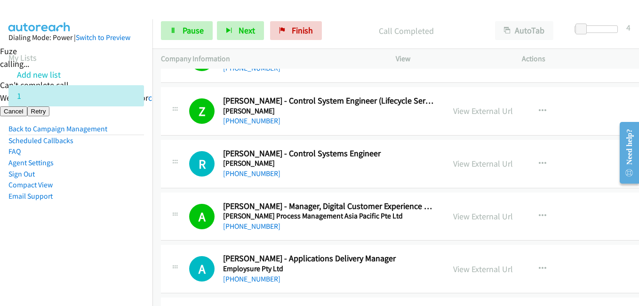
click at [133, 191] on li "Email Support" at bounding box center [76, 196] width 136 height 11
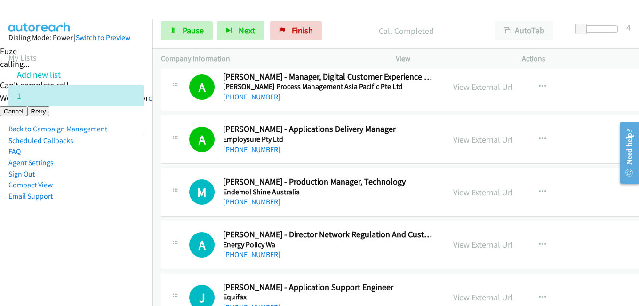
scroll to position [3992, 0]
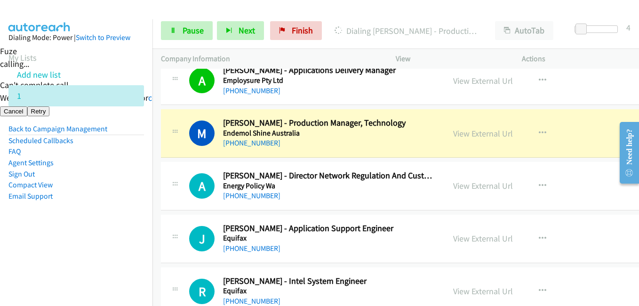
click at [121, 211] on aside "Dialing Mode: Power | Switch to Preview My Lists Add new list 1 Back to Campaig…" at bounding box center [76, 131] width 153 height 225
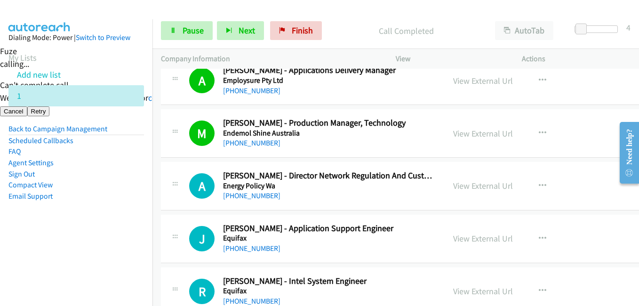
drag, startPoint x: 124, startPoint y: 213, endPoint x: 141, endPoint y: 211, distance: 17.1
click at [124, 213] on aside "Dialing Mode: Power | Switch to Preview My Lists Add new list 1 Back to Campaig…" at bounding box center [76, 131] width 153 height 225
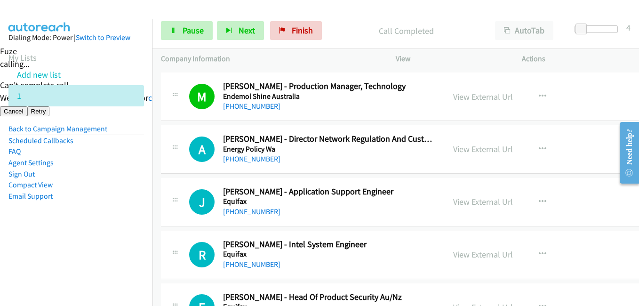
scroll to position [4039, 0]
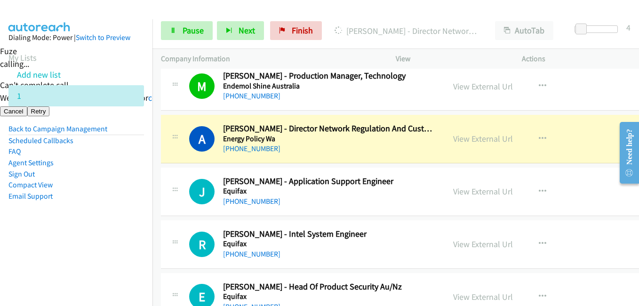
drag, startPoint x: 74, startPoint y: 202, endPoint x: 90, endPoint y: 202, distance: 16.0
click at [74, 202] on aside "Dialing Mode: Power | Switch to Preview My Lists Add new list 1 Back to Campaig…" at bounding box center [76, 131] width 153 height 225
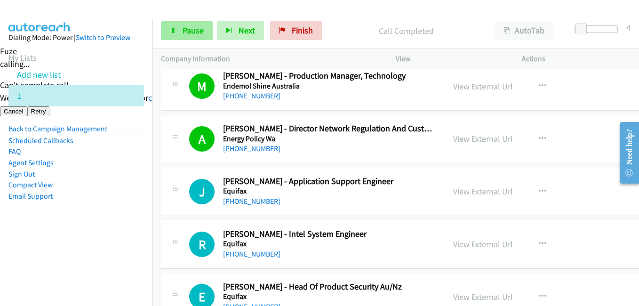
click at [179, 21] on div "Start Calls Pause Next Finish Call Completed AutoTab AutoTab 4" at bounding box center [396, 31] width 487 height 36
click at [194, 32] on span "Pause" at bounding box center [193, 30] width 21 height 11
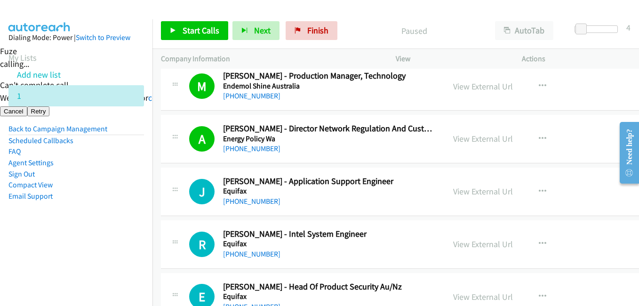
drag, startPoint x: 40, startPoint y: 268, endPoint x: 88, endPoint y: 268, distance: 48.5
click at [40, 268] on nav "Dialing Mode: Power | Switch to Preview My Lists Add new list 1 Back to Campaig…" at bounding box center [76, 172] width 153 height 306
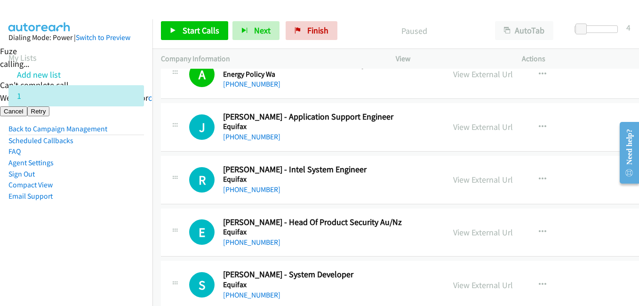
scroll to position [4133, 0]
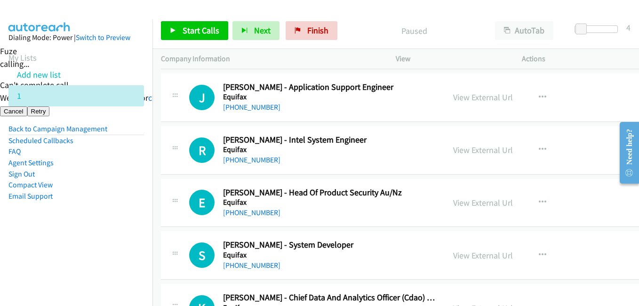
click at [108, 273] on nav "Dialing Mode: Power | Switch to Preview My Lists Add new list 1 Back to Campaig…" at bounding box center [76, 172] width 153 height 306
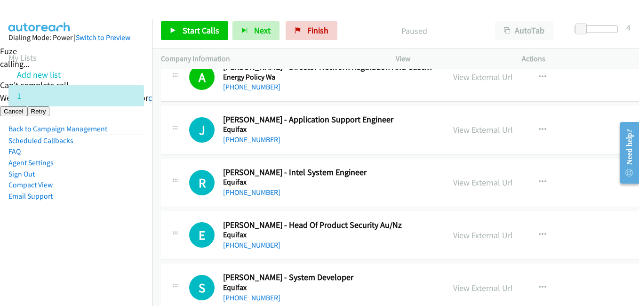
scroll to position [4086, 0]
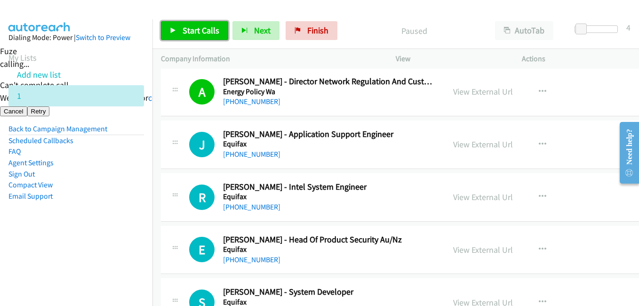
click at [217, 30] on span "Start Calls" at bounding box center [201, 30] width 37 height 11
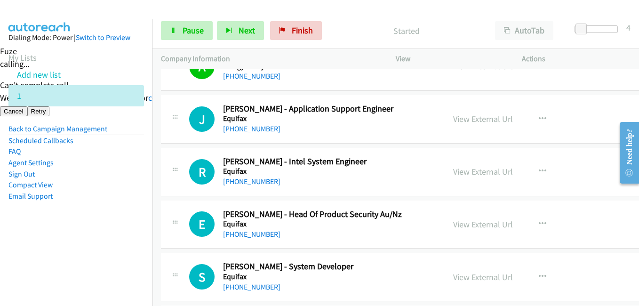
scroll to position [4133, 0]
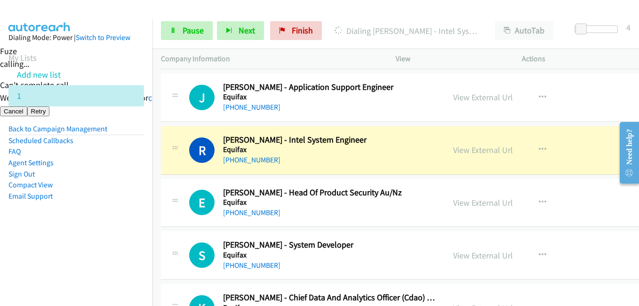
drag, startPoint x: 121, startPoint y: 247, endPoint x: 125, endPoint y: 226, distance: 21.7
click at [120, 245] on nav "Dialing Mode: Power | Switch to Preview My Lists Add new list 1 Back to Campaig…" at bounding box center [76, 172] width 153 height 306
click at [194, 32] on span "Pause" at bounding box center [193, 30] width 21 height 11
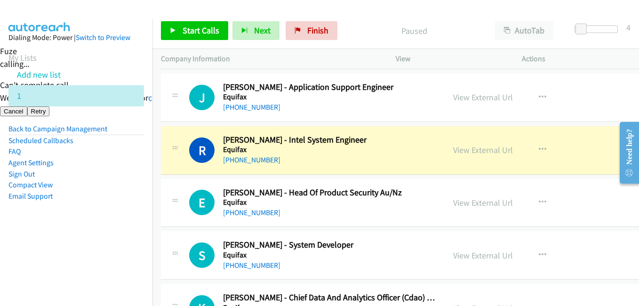
drag, startPoint x: 131, startPoint y: 222, endPoint x: 482, endPoint y: 131, distance: 362.7
click at [130, 221] on aside "Dialing Mode: Power | Switch to Preview My Lists Add new list 1 Back to Campaig…" at bounding box center [76, 131] width 153 height 225
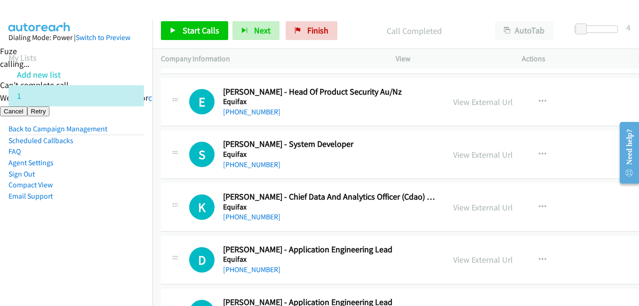
scroll to position [4274, 0]
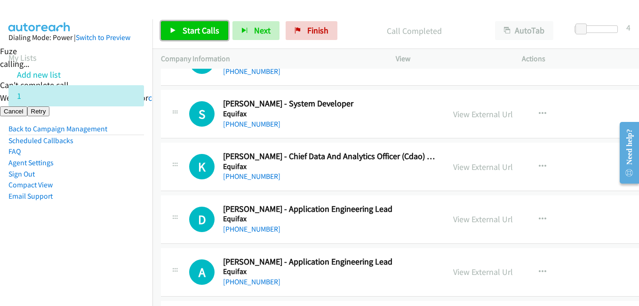
click at [202, 32] on span "Start Calls" at bounding box center [201, 30] width 37 height 11
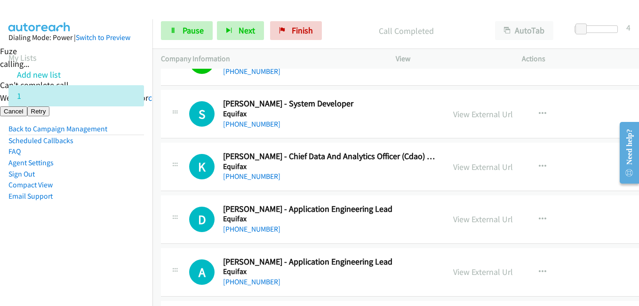
click at [54, 224] on aside "Dialing Mode: Power | Switch to Preview My Lists Add new list 1 Back to Campaig…" at bounding box center [76, 131] width 153 height 225
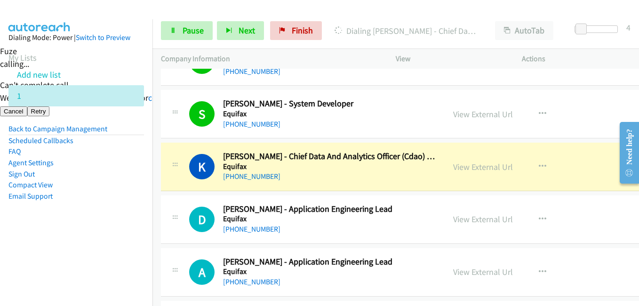
click at [120, 229] on aside "Dialing Mode: Power | Switch to Preview My Lists Add new list 1 Back to Campaig…" at bounding box center [76, 131] width 153 height 225
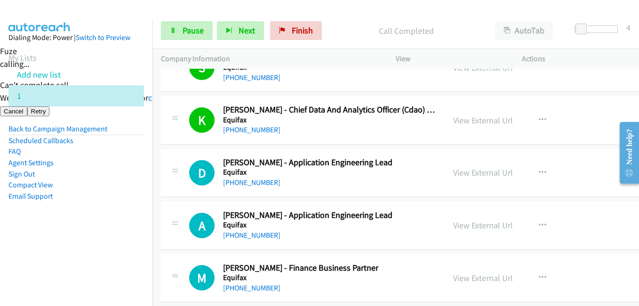
scroll to position [4321, 0]
click at [135, 231] on aside "Dialing Mode: Power | Switch to Preview My Lists Add new list 1 Back to Campaig…" at bounding box center [76, 131] width 153 height 225
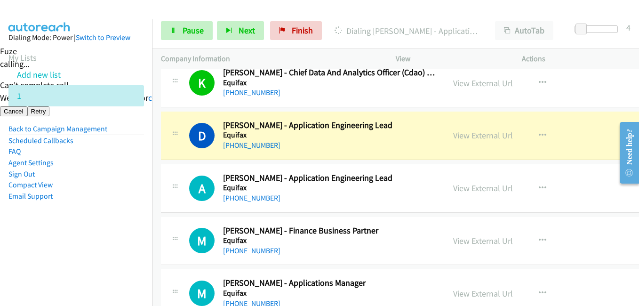
scroll to position [4368, 0]
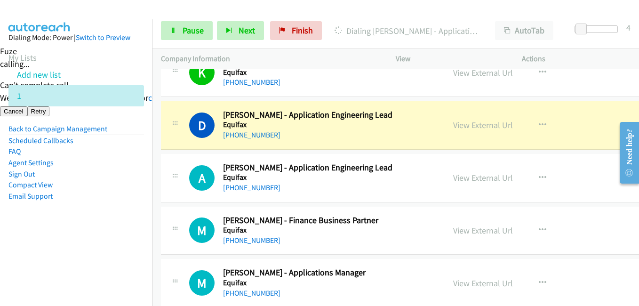
click at [101, 235] on aside "Dialing Mode: Power | Switch to Preview My Lists Add new list 1 Back to Campaig…" at bounding box center [76, 131] width 153 height 225
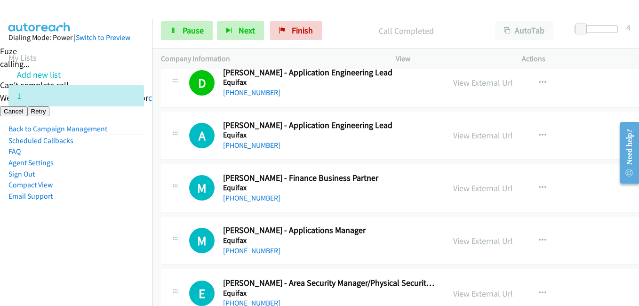
scroll to position [4462, 0]
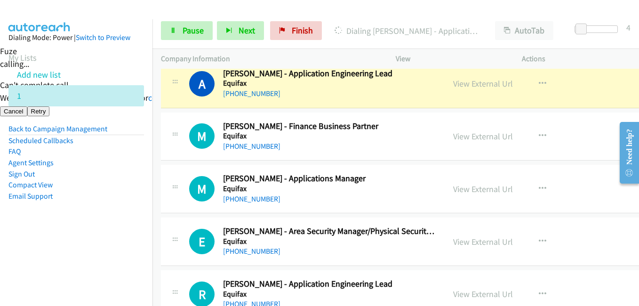
click at [137, 245] on nav "Dialing Mode: Power | Switch to Preview My Lists Add new list 1 Back to Campaig…" at bounding box center [76, 172] width 153 height 306
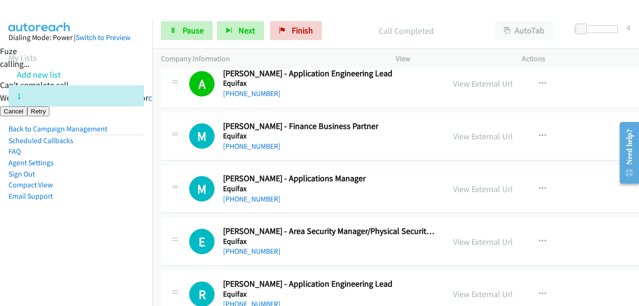
scroll to position [4510, 0]
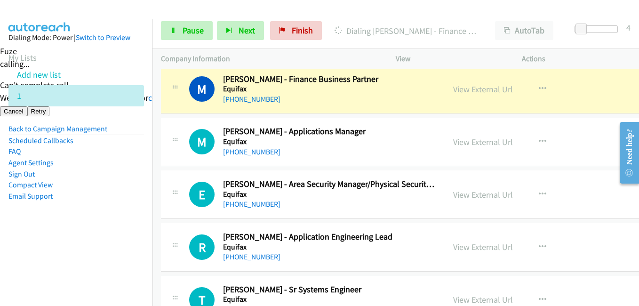
drag, startPoint x: 56, startPoint y: 263, endPoint x: 155, endPoint y: 173, distance: 133.6
click at [56, 263] on nav "Dialing Mode: Power | Switch to Preview My Lists Add new list 1 Back to Campaig…" at bounding box center [76, 172] width 153 height 306
drag, startPoint x: 96, startPoint y: 230, endPoint x: 102, endPoint y: 229, distance: 6.2
click at [96, 229] on aside "Dialing Mode: Power | Switch to Preview My Lists Add new list 1 Back to Campaig…" at bounding box center [76, 131] width 153 height 225
click at [180, 26] on link "Pause" at bounding box center [187, 30] width 52 height 19
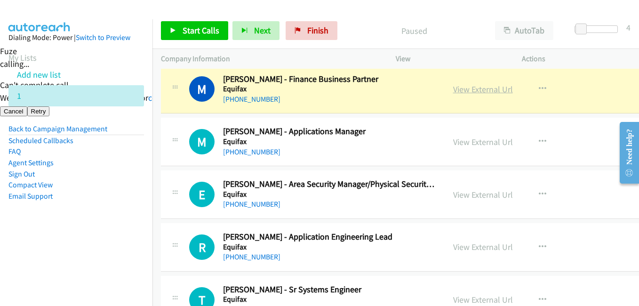
click at [484, 91] on link "View External Url" at bounding box center [483, 89] width 60 height 11
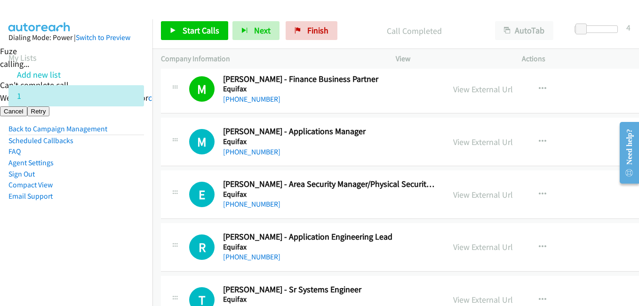
drag, startPoint x: 82, startPoint y: 258, endPoint x: 93, endPoint y: 256, distance: 11.0
click at [82, 258] on nav "Dialing Mode: Power | Switch to Preview My Lists Add new list 1 Back to Campaig…" at bounding box center [76, 172] width 153 height 306
click at [73, 249] on nav "Dialing Mode: Power | Switch to Preview My Lists Add new list 1 Back to Campaig…" at bounding box center [76, 172] width 153 height 306
click at [127, 151] on li "FAQ" at bounding box center [76, 151] width 136 height 11
click at [99, 263] on nav "Dialing Mode: Power | Switch to Preview My Lists Add new list 1 Back to Campaig…" at bounding box center [76, 172] width 153 height 306
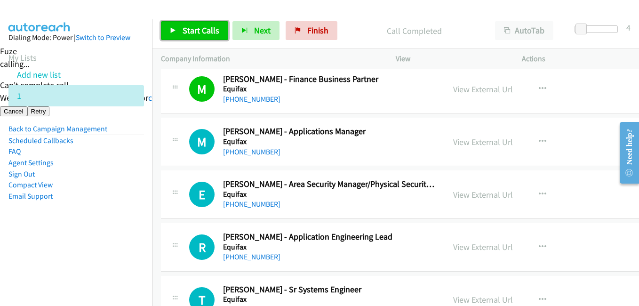
click at [195, 34] on span "Start Calls" at bounding box center [201, 30] width 37 height 11
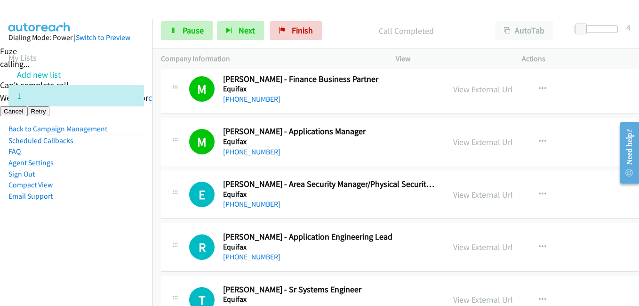
drag, startPoint x: 62, startPoint y: 248, endPoint x: 323, endPoint y: 249, distance: 261.3
click at [63, 248] on nav "Dialing Mode: Power | Switch to Preview My Lists Add new list 1 Back to Campaig…" at bounding box center [76, 172] width 153 height 306
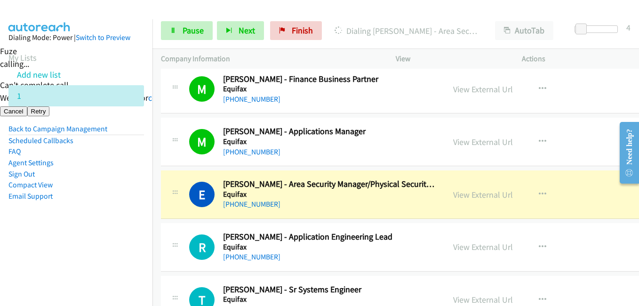
click at [115, 240] on aside "Dialing Mode: Power | Switch to Preview My Lists Add new list 1 Back to Campaig…" at bounding box center [76, 131] width 153 height 225
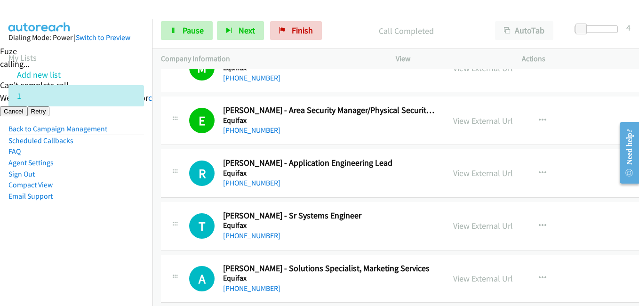
scroll to position [4651, 0]
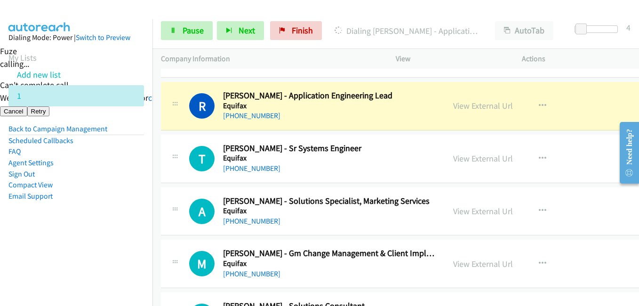
drag, startPoint x: 97, startPoint y: 261, endPoint x: 145, endPoint y: 241, distance: 52.3
click at [97, 261] on nav "Dialing Mode: Power | Switch to Preview My Lists Add new list 1 Back to Campaig…" at bounding box center [76, 172] width 153 height 306
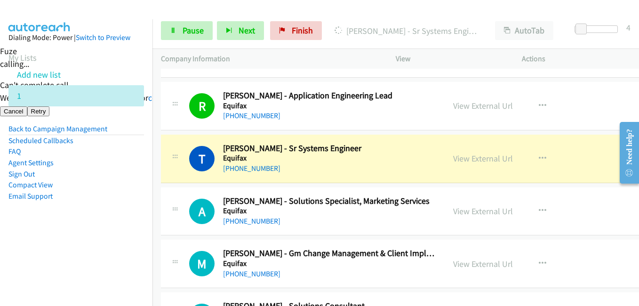
drag, startPoint x: 85, startPoint y: 231, endPoint x: 94, endPoint y: 230, distance: 9.5
click at [85, 231] on aside "Dialing Mode: Power | Switch to Preview My Lists Add new list 1 Back to Campaig…" at bounding box center [76, 131] width 153 height 225
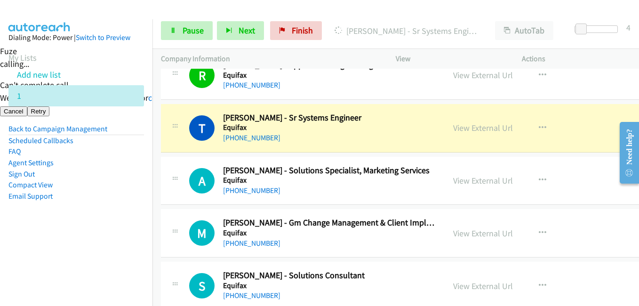
scroll to position [4698, 0]
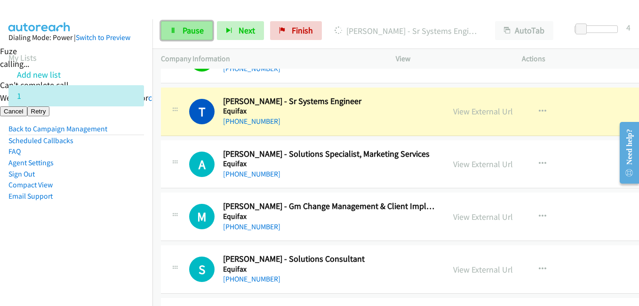
click at [197, 33] on span "Pause" at bounding box center [193, 30] width 21 height 11
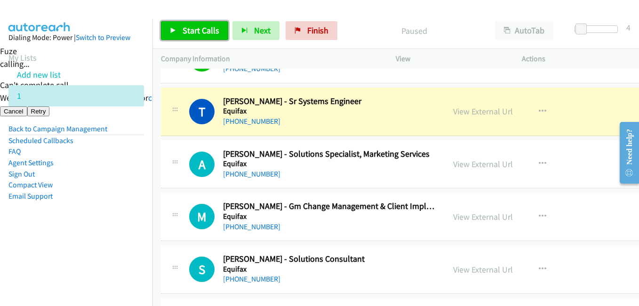
click at [197, 32] on span "Start Calls" at bounding box center [201, 30] width 37 height 11
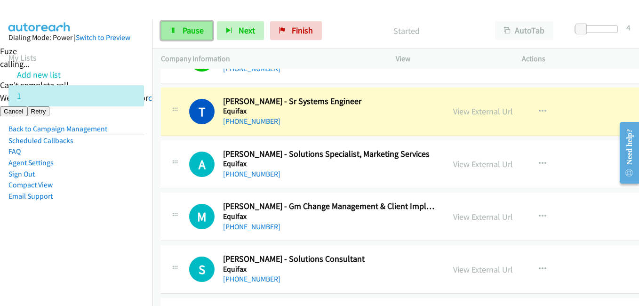
click at [192, 32] on span "Pause" at bounding box center [193, 30] width 21 height 11
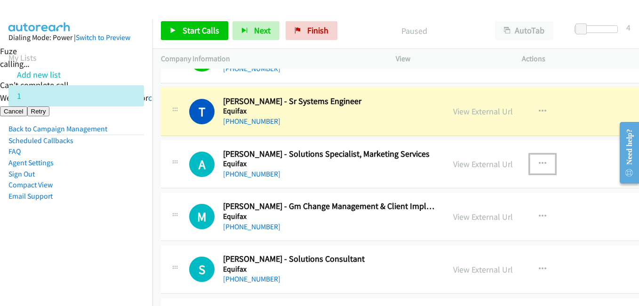
click at [539, 162] on icon "button" at bounding box center [543, 164] width 8 height 8
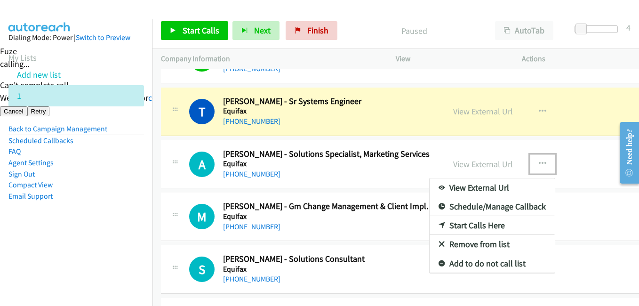
click at [472, 225] on link "Start Calls Here" at bounding box center [492, 225] width 125 height 19
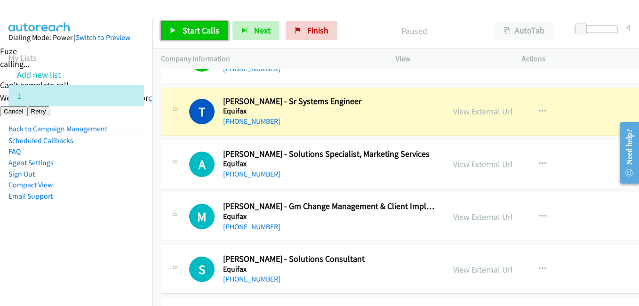
click at [195, 34] on span "Start Calls" at bounding box center [201, 30] width 37 height 11
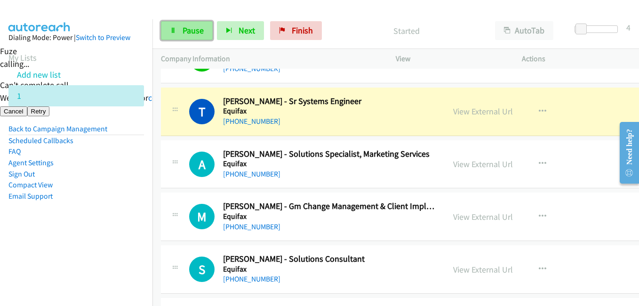
click at [196, 28] on span "Pause" at bounding box center [193, 30] width 21 height 11
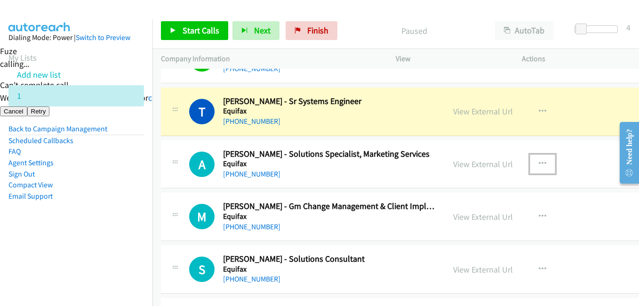
click at [540, 162] on icon "button" at bounding box center [543, 164] width 8 height 8
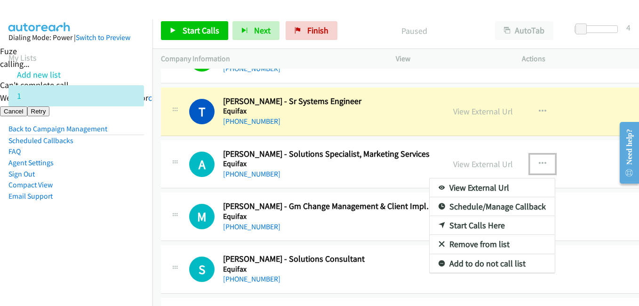
click at [493, 225] on link "Start Calls Here" at bounding box center [492, 225] width 125 height 19
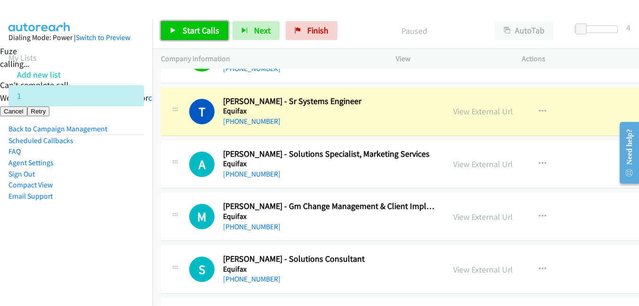
click at [201, 24] on link "Start Calls" at bounding box center [194, 30] width 67 height 19
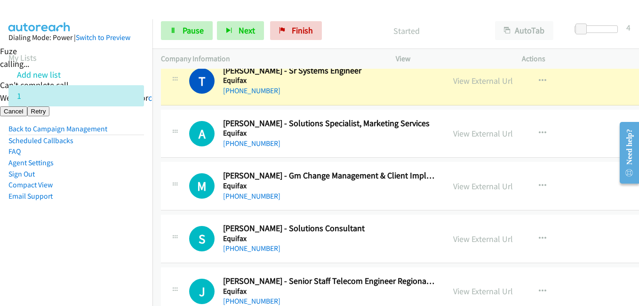
scroll to position [4745, 0]
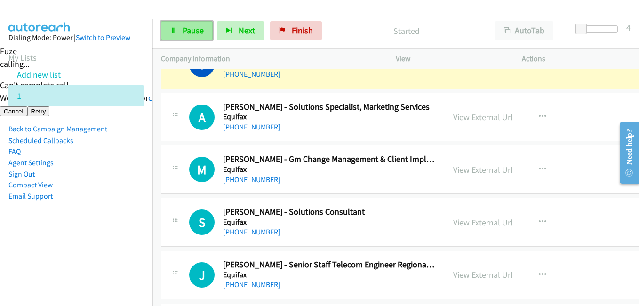
click at [196, 33] on span "Pause" at bounding box center [193, 30] width 21 height 11
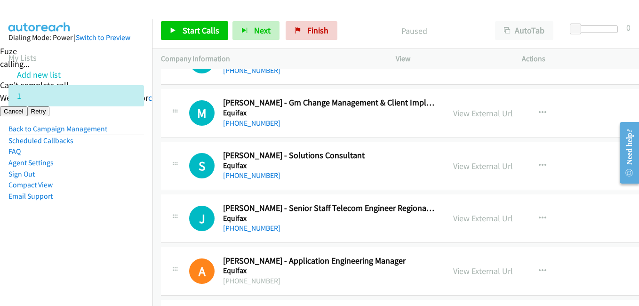
scroll to position [4754, 0]
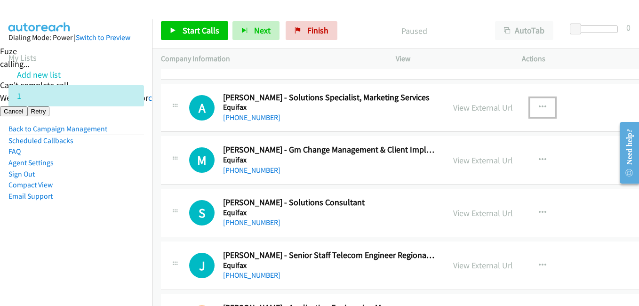
click at [534, 105] on button "button" at bounding box center [542, 107] width 25 height 19
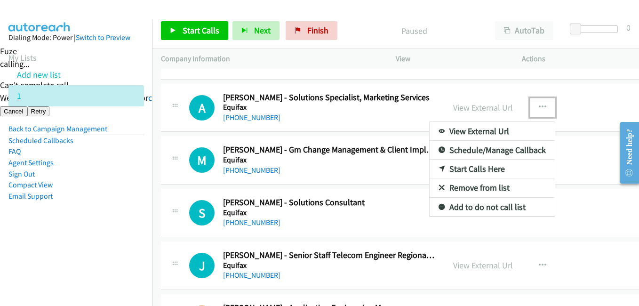
click at [465, 168] on link "Start Calls Here" at bounding box center [492, 169] width 125 height 19
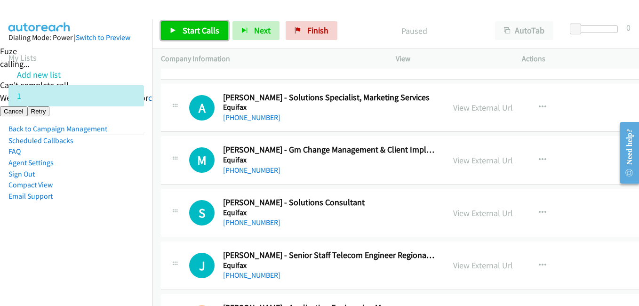
click at [209, 40] on link "Start Calls" at bounding box center [194, 30] width 67 height 19
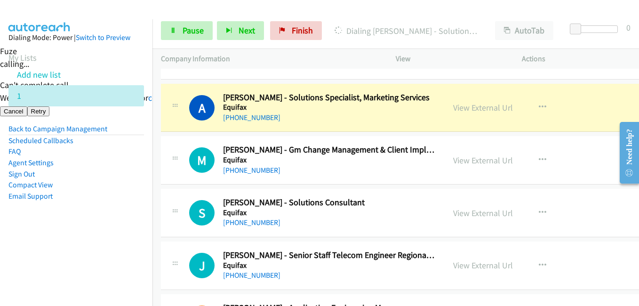
drag, startPoint x: 68, startPoint y: 229, endPoint x: 103, endPoint y: 225, distance: 34.6
click at [68, 229] on aside "Dialing Mode: Power | Switch to Preview My Lists Add new list 1 Back to Campaig…" at bounding box center [76, 131] width 153 height 225
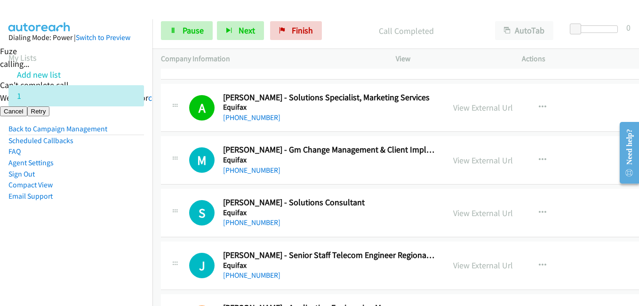
click at [125, 233] on aside "Dialing Mode: Power | Switch to Preview My Lists Add new list 1 Back to Campaig…" at bounding box center [76, 131] width 153 height 225
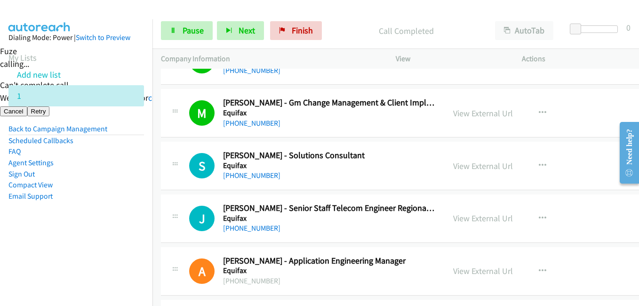
click at [80, 237] on aside "Dialing Mode: Power | Switch to Preview My Lists Add new list 1 Back to Campaig…" at bounding box center [76, 131] width 153 height 225
click at [193, 33] on span "Pause" at bounding box center [193, 30] width 21 height 11
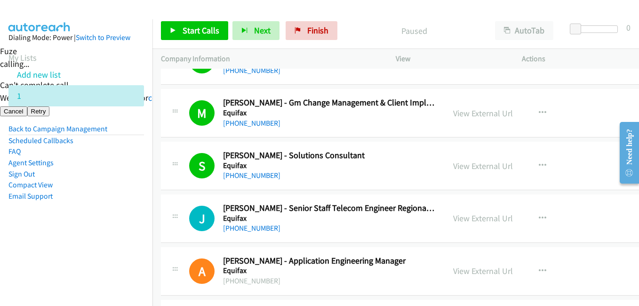
click at [106, 253] on nav "Dialing Mode: Power | Switch to Preview My Lists Add new list 1 Back to Campaig…" at bounding box center [76, 172] width 153 height 306
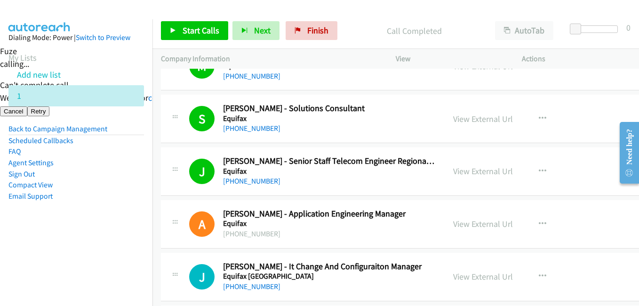
scroll to position [4896, 0]
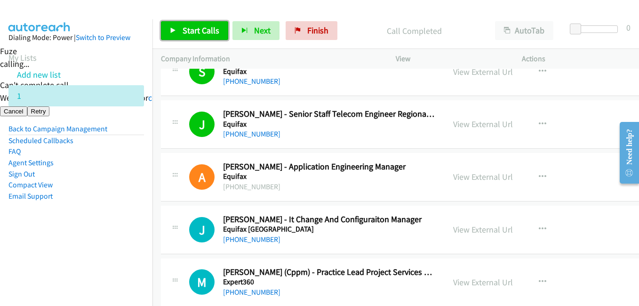
click at [206, 35] on span "Start Calls" at bounding box center [201, 30] width 37 height 11
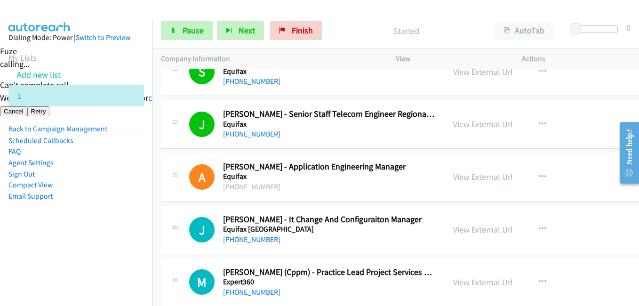
drag, startPoint x: 101, startPoint y: 195, endPoint x: 216, endPoint y: 35, distance: 197.0
click at [101, 195] on li "Email Support" at bounding box center [76, 196] width 136 height 11
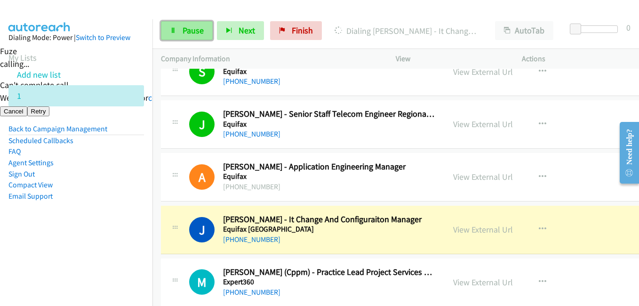
click at [198, 28] on span "Pause" at bounding box center [193, 30] width 21 height 11
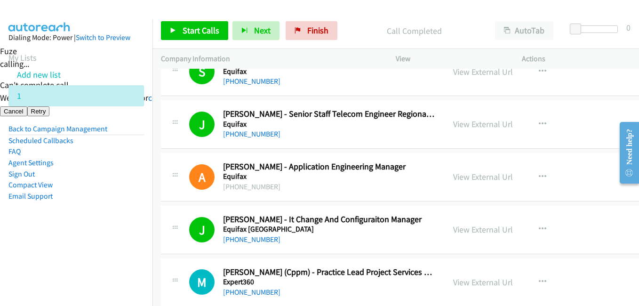
drag, startPoint x: 77, startPoint y: 231, endPoint x: 80, endPoint y: 227, distance: 5.7
click at [77, 231] on aside "Dialing Mode: Power | Switch to Preview My Lists Add new list 1 Back to Campaig…" at bounding box center [76, 131] width 153 height 225
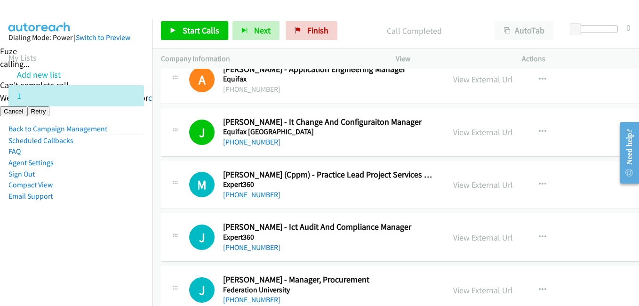
scroll to position [5037, 0]
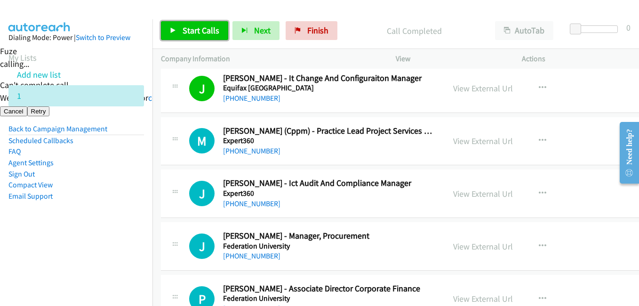
click at [193, 30] on span "Start Calls" at bounding box center [201, 30] width 37 height 11
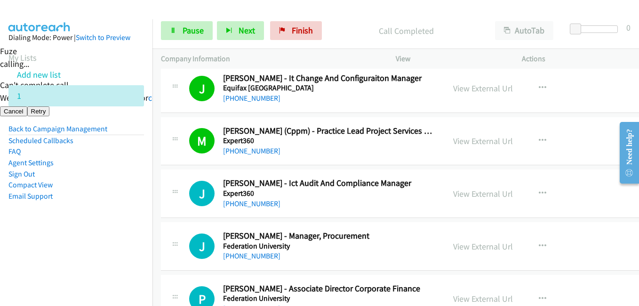
click at [112, 241] on aside "Dialing Mode: Power | Switch to Preview My Lists Add new list 1 Back to Campaig…" at bounding box center [76, 131] width 153 height 225
click at [131, 190] on li "Compact View" at bounding box center [76, 184] width 136 height 11
click at [177, 31] on link "Pause" at bounding box center [187, 30] width 52 height 19
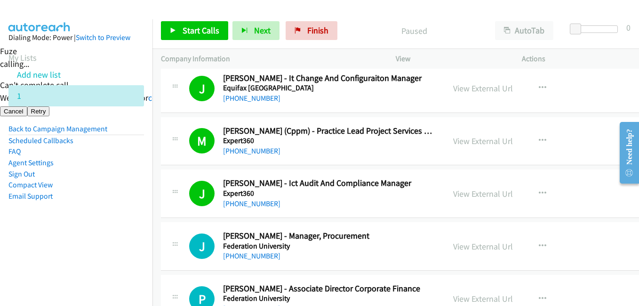
click at [99, 261] on nav "Dialing Mode: Power | Switch to Preview My Lists Add new list 1 Back to Campaig…" at bounding box center [76, 172] width 153 height 306
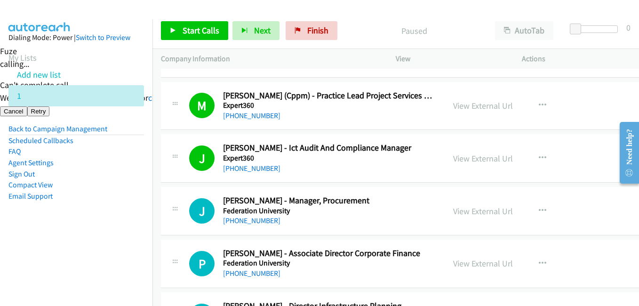
scroll to position [5131, 0]
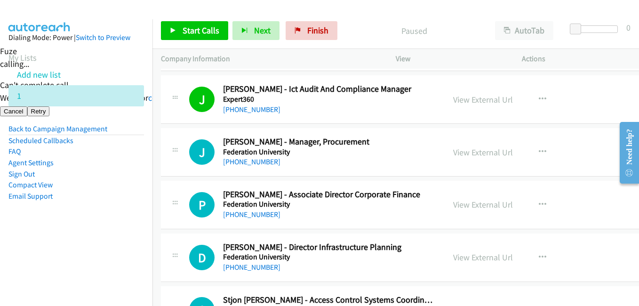
click at [101, 231] on aside "Dialing Mode: Power | Switch to Preview My Lists Add new list 1 Back to Campaig…" at bounding box center [76, 131] width 153 height 225
click at [201, 32] on span "Start Calls" at bounding box center [201, 30] width 37 height 11
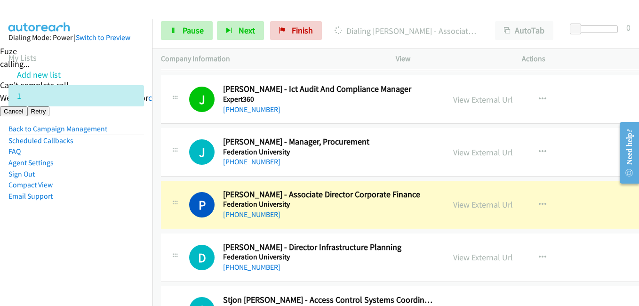
click at [116, 287] on nav "Dialing Mode: Power | Switch to Preview My Lists Add new list 1 Back to Campaig…" at bounding box center [76, 172] width 153 height 306
drag, startPoint x: 123, startPoint y: 240, endPoint x: 227, endPoint y: 241, distance: 104.0
click at [124, 240] on aside "Dialing Mode: Power | Switch to Preview My Lists Add new list 1 Back to Campaig…" at bounding box center [76, 131] width 153 height 225
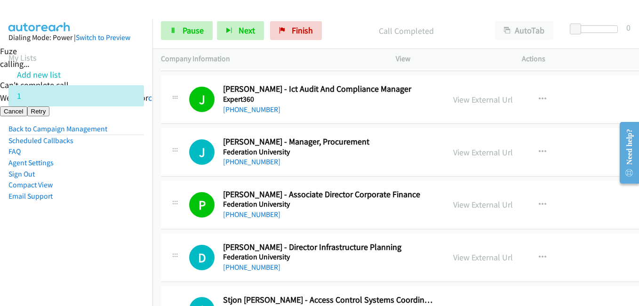
scroll to position [5178, 0]
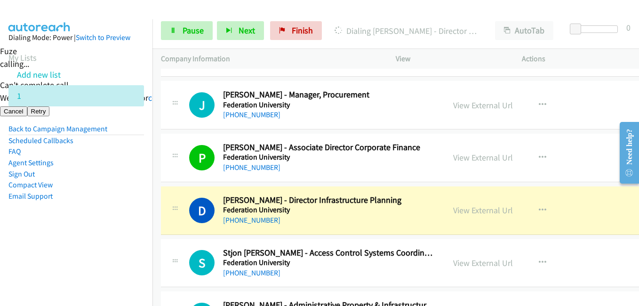
click at [64, 271] on nav "Dialing Mode: Power | Switch to Preview My Lists Add new list 1 Back to Campaig…" at bounding box center [76, 172] width 153 height 306
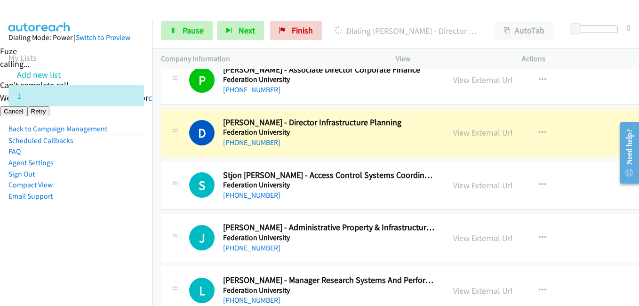
scroll to position [5272, 0]
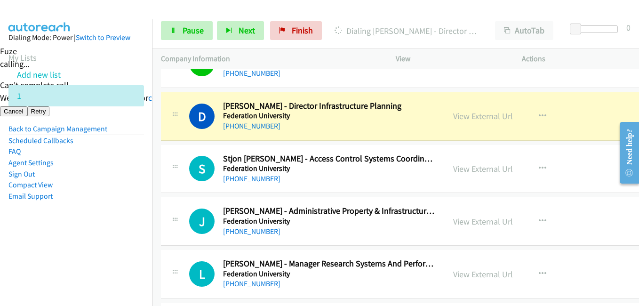
drag, startPoint x: 129, startPoint y: 234, endPoint x: 357, endPoint y: 127, distance: 251.2
click at [129, 234] on aside "Dialing Mode: Power | Switch to Preview My Lists Add new list 1 Back to Campaig…" at bounding box center [76, 131] width 153 height 225
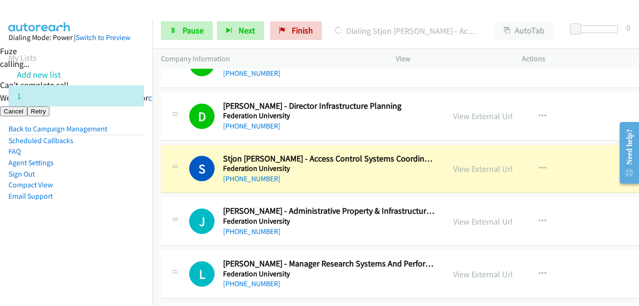
click at [69, 233] on aside "Dialing Mode: Power | Switch to Preview My Lists Add new list 1 Back to Campaig…" at bounding box center [76, 131] width 153 height 225
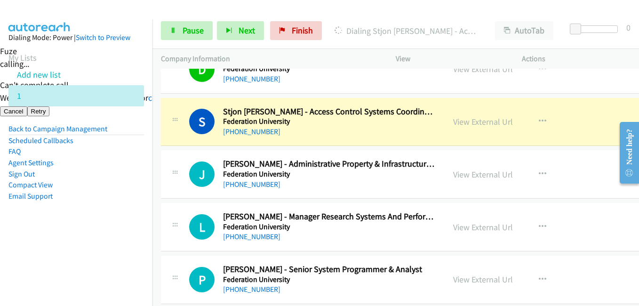
drag, startPoint x: 129, startPoint y: 217, endPoint x: 213, endPoint y: 198, distance: 86.9
click at [129, 217] on aside "Dialing Mode: Power | Switch to Preview My Lists Add new list 1 Back to Campaig…" at bounding box center [76, 131] width 153 height 225
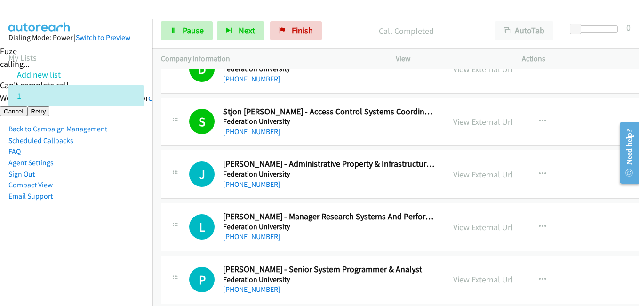
drag, startPoint x: 77, startPoint y: 224, endPoint x: 93, endPoint y: 224, distance: 15.5
click at [77, 224] on aside "Dialing Mode: Power | Switch to Preview My Lists Add new list 1 Back to Campaig…" at bounding box center [76, 131] width 153 height 225
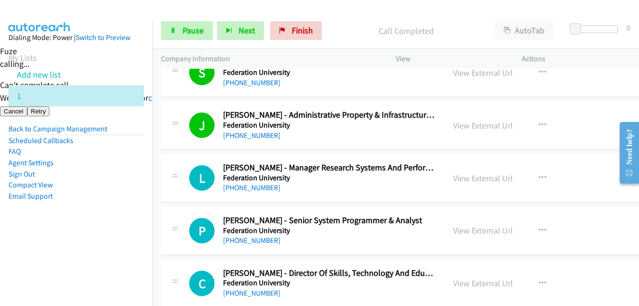
scroll to position [5413, 0]
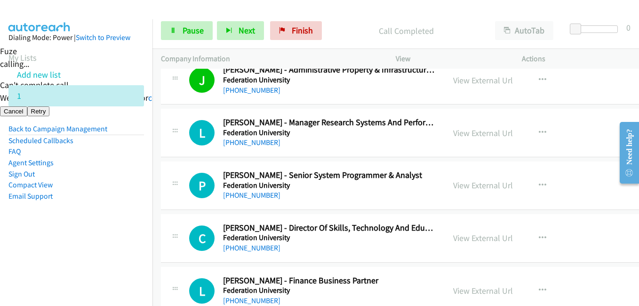
drag, startPoint x: 119, startPoint y: 236, endPoint x: 235, endPoint y: 220, distance: 117.3
click at [119, 236] on aside "Dialing Mode: Power | Switch to Preview My Lists Add new list 1 Back to Campaig…" at bounding box center [76, 131] width 153 height 225
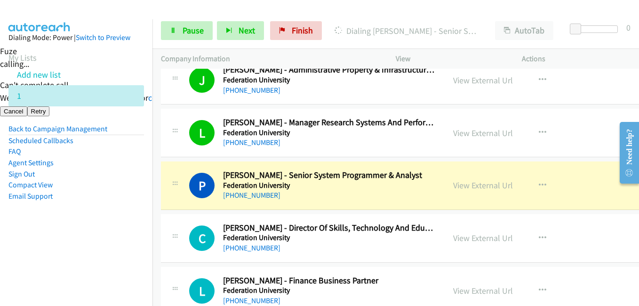
click at [128, 233] on aside "Dialing Mode: Power | Switch to Preview My Lists Add new list 1 Back to Campaig…" at bounding box center [76, 131] width 153 height 225
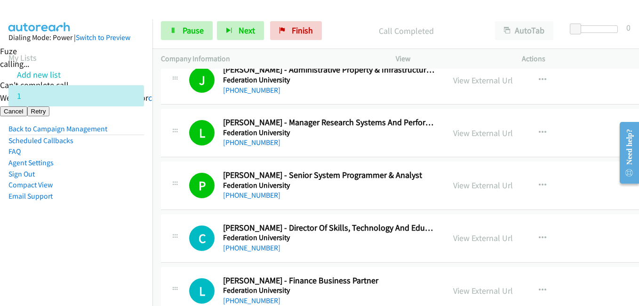
drag, startPoint x: 127, startPoint y: 221, endPoint x: 144, endPoint y: 219, distance: 17.1
click at [129, 221] on aside "Dialing Mode: Power | Switch to Preview My Lists Add new list 1 Back to Campaig…" at bounding box center [76, 131] width 153 height 225
click at [121, 233] on aside "Dialing Mode: Power | Switch to Preview My Lists Add new list 1 Back to Campaig…" at bounding box center [76, 131] width 153 height 225
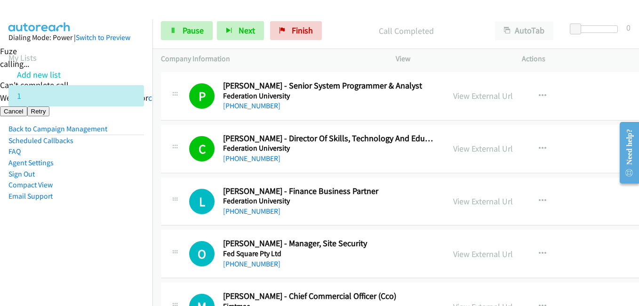
scroll to position [5555, 0]
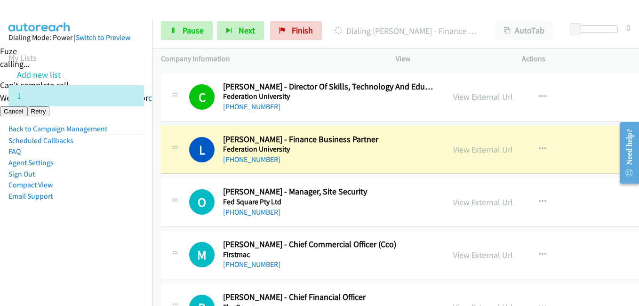
drag, startPoint x: 112, startPoint y: 240, endPoint x: 113, endPoint y: 235, distance: 4.7
click at [112, 240] on aside "Dialing Mode: Power | Switch to Preview My Lists Add new list 1 Back to Campaig…" at bounding box center [76, 131] width 153 height 225
drag, startPoint x: 99, startPoint y: 177, endPoint x: 210, endPoint y: 176, distance: 111.1
click at [99, 177] on li "Sign Out" at bounding box center [76, 174] width 136 height 11
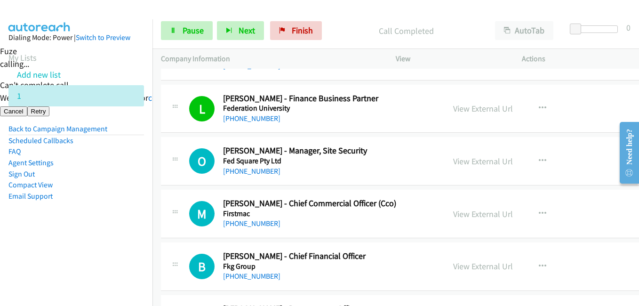
scroll to position [5649, 0]
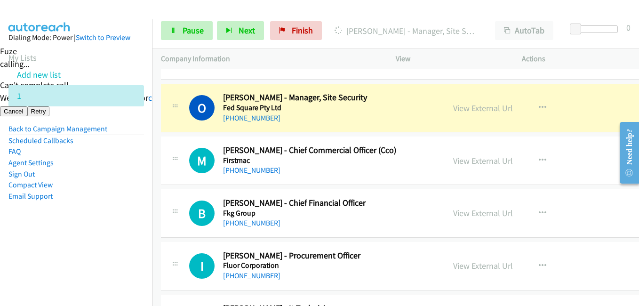
click at [136, 203] on aside "Dialing Mode: Power | Switch to Preview My Lists Add new list 1 Back to Campaig…" at bounding box center [76, 131] width 153 height 225
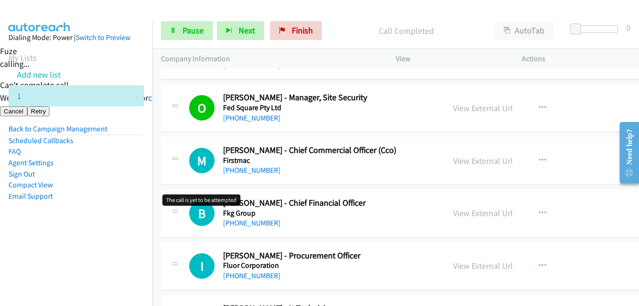
scroll to position [5696, 0]
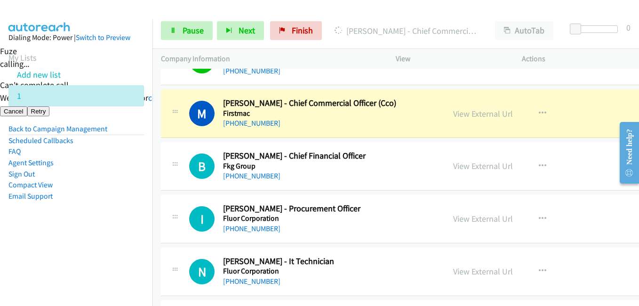
click at [140, 223] on aside "Dialing Mode: Power | Switch to Preview My Lists Add new list 1 Back to Campaig…" at bounding box center [76, 131] width 153 height 225
drag, startPoint x: 123, startPoint y: 234, endPoint x: 255, endPoint y: 234, distance: 131.3
click at [123, 234] on aside "Dialing Mode: Power | Switch to Preview My Lists Add new list 1 Back to Campaig…" at bounding box center [76, 131] width 153 height 225
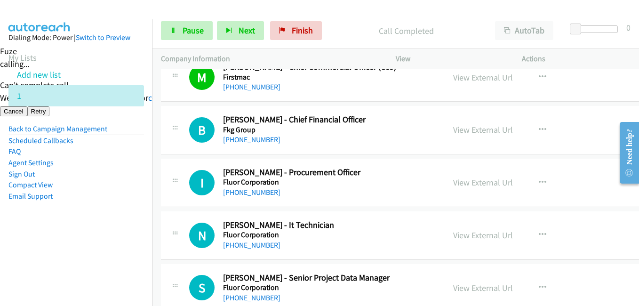
scroll to position [5743, 0]
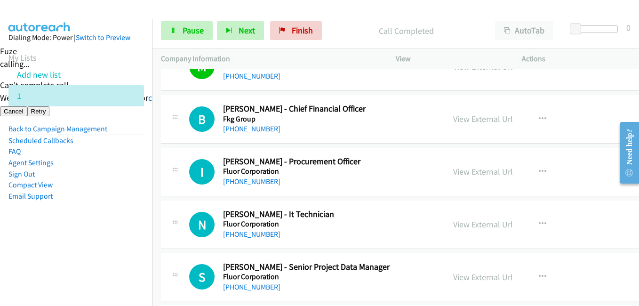
drag, startPoint x: 54, startPoint y: 230, endPoint x: 108, endPoint y: 225, distance: 54.4
click at [54, 230] on aside "Dialing Mode: Power | Switch to Preview My Lists Add new list 1 Back to Campaig…" at bounding box center [76, 131] width 153 height 225
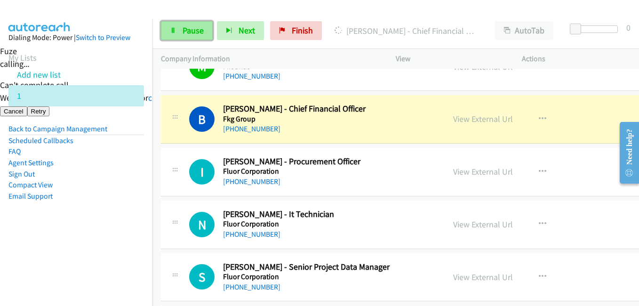
click at [183, 28] on span "Pause" at bounding box center [193, 30] width 21 height 11
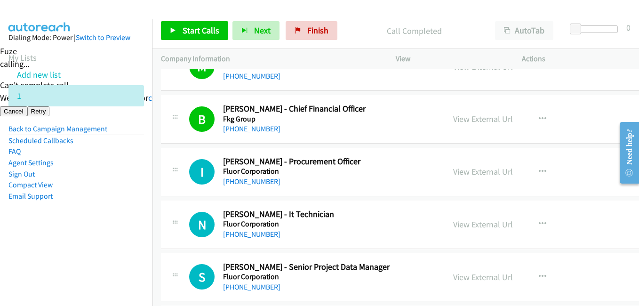
click at [86, 240] on aside "Dialing Mode: Power | Switch to Preview My Lists Add new list 1 Back to Campaig…" at bounding box center [76, 131] width 153 height 225
click at [181, 24] on link "Start Calls" at bounding box center [194, 30] width 67 height 19
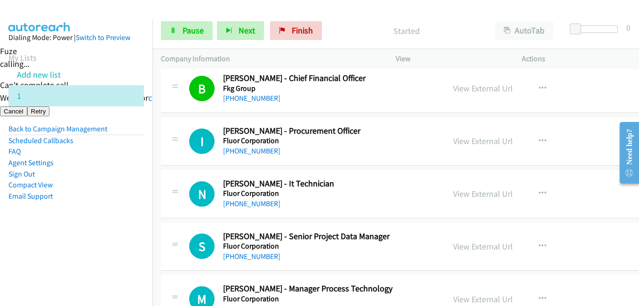
scroll to position [5790, 0]
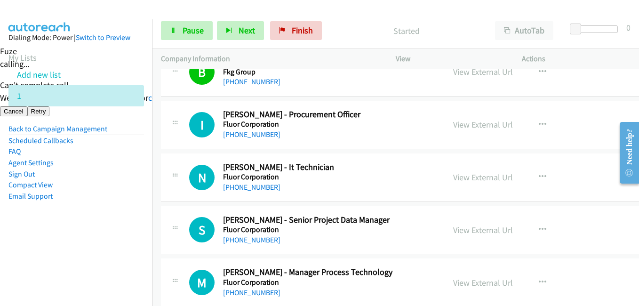
click at [132, 197] on li "Email Support" at bounding box center [76, 196] width 136 height 11
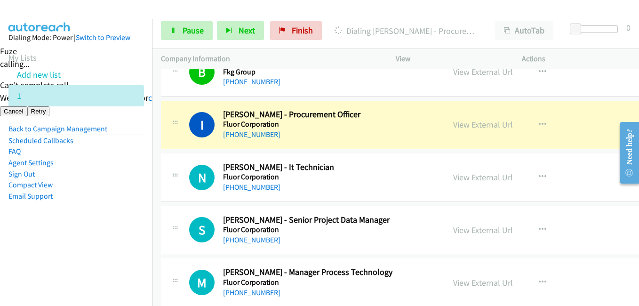
drag, startPoint x: 101, startPoint y: 191, endPoint x: 106, endPoint y: 190, distance: 5.4
click at [100, 191] on li "Email Support" at bounding box center [76, 196] width 136 height 11
click at [418, 172] on h2 "[PERSON_NAME] - It Technician" at bounding box center [329, 167] width 213 height 11
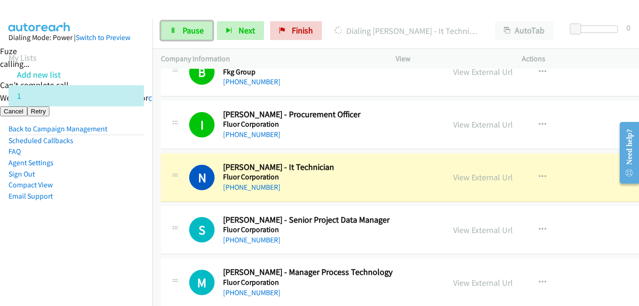
click at [191, 31] on span "Pause" at bounding box center [193, 30] width 21 height 11
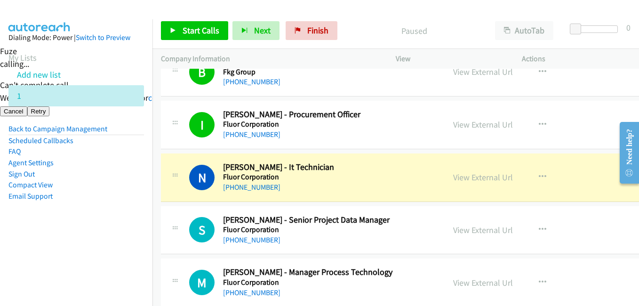
drag, startPoint x: 140, startPoint y: 238, endPoint x: 257, endPoint y: 214, distance: 118.7
click at [145, 238] on nav "Dialing Mode: Power | Switch to Preview My Lists Add new list 1 Back to Campaig…" at bounding box center [76, 172] width 153 height 306
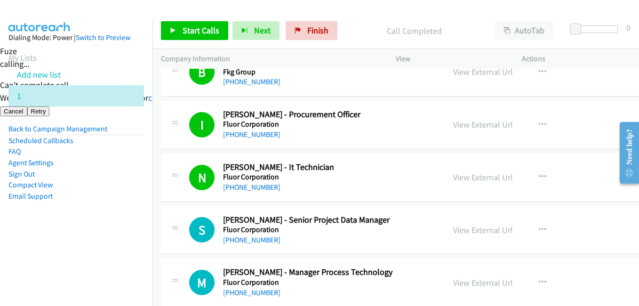
drag, startPoint x: 100, startPoint y: 197, endPoint x: 222, endPoint y: 176, distance: 123.4
click at [100, 197] on li "Email Support" at bounding box center [76, 196] width 136 height 11
click at [487, 175] on link "View External Url" at bounding box center [483, 177] width 60 height 11
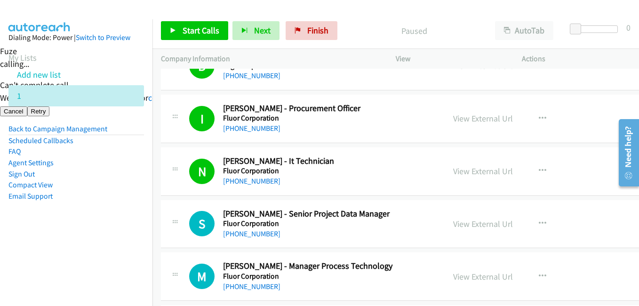
scroll to position [5790, 0]
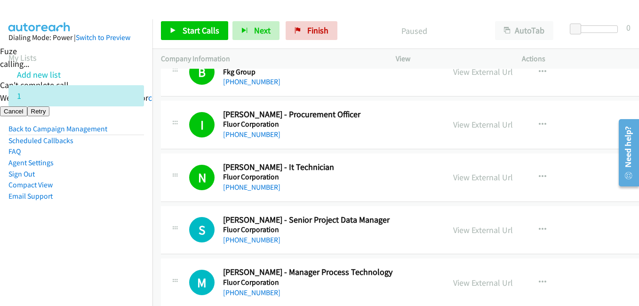
click at [53, 243] on aside "Dialing Mode: Power | Switch to Preview My Lists Add new list 1 Back to Campaig…" at bounding box center [76, 131] width 153 height 225
click at [209, 36] on link "Start Calls" at bounding box center [194, 30] width 67 height 19
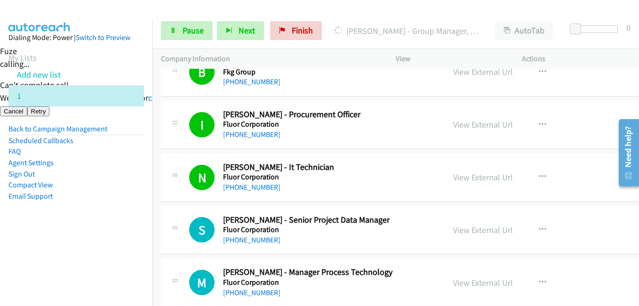
click at [101, 171] on li "Sign Out" at bounding box center [76, 174] width 136 height 11
click at [193, 39] on link "Pause" at bounding box center [187, 30] width 52 height 19
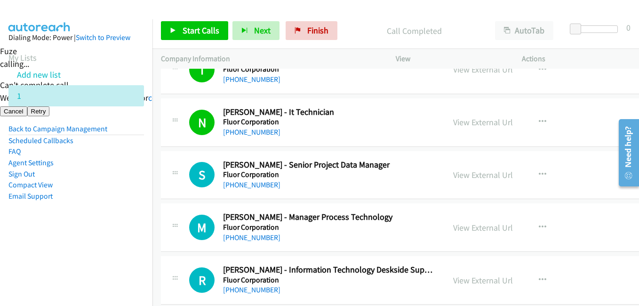
scroll to position [5884, 0]
